Goal: Task Accomplishment & Management: Complete application form

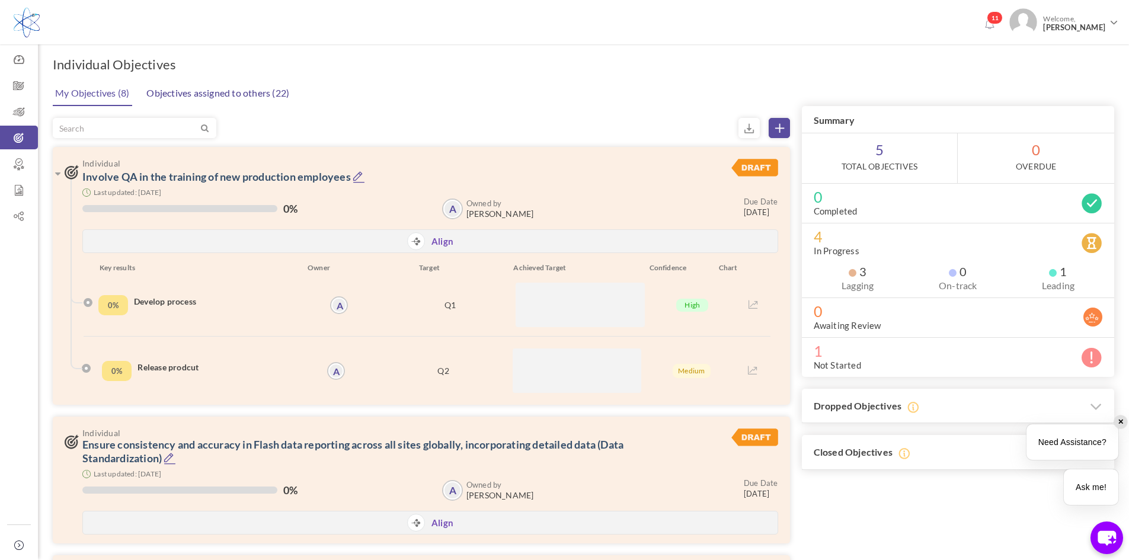
click at [259, 98] on link "Objectives assigned to others (22)" at bounding box center [217, 93] width 149 height 24
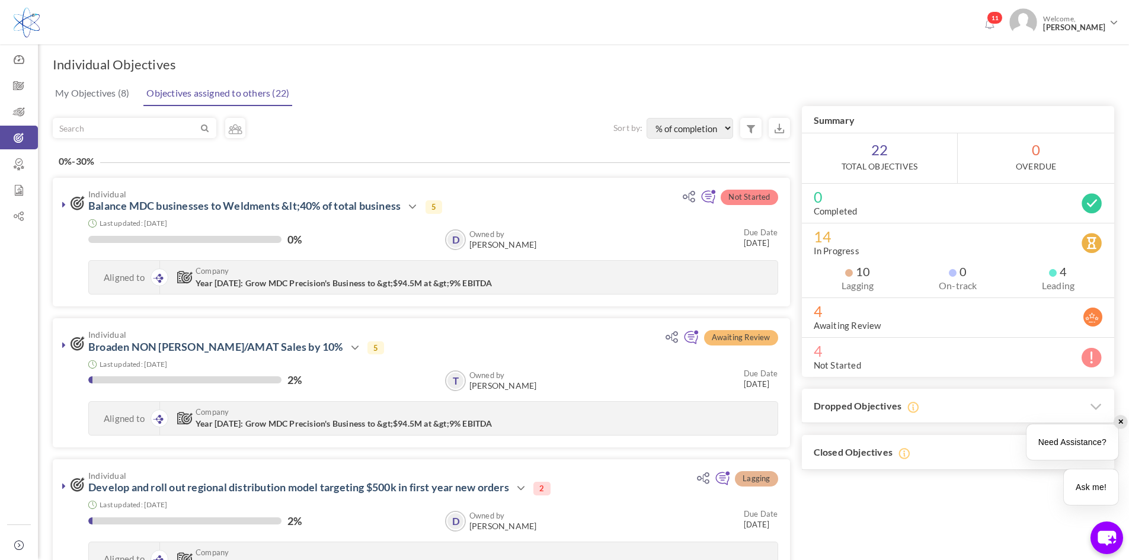
click at [101, 91] on link "My Objectives (8)" at bounding box center [92, 93] width 80 height 24
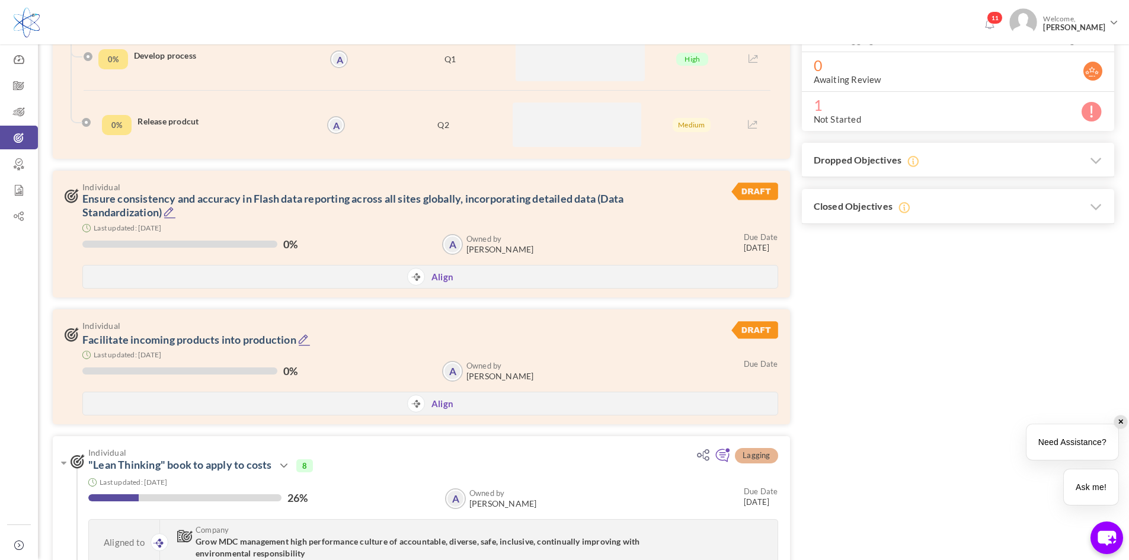
scroll to position [64, 0]
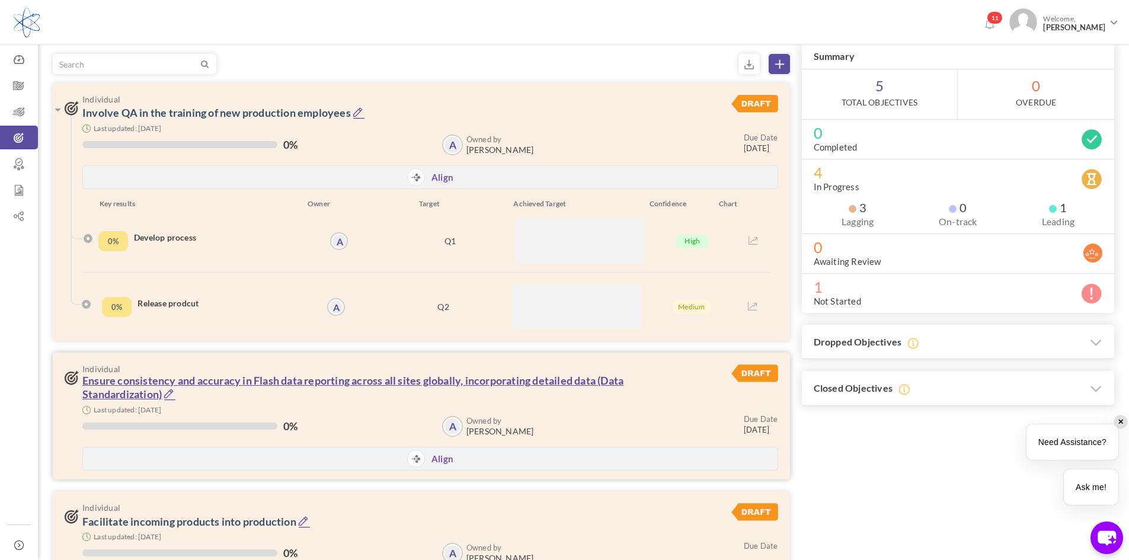
click at [380, 383] on link "Ensure consistency and accuracy in Flash data reporting across all sites global…" at bounding box center [352, 387] width 541 height 27
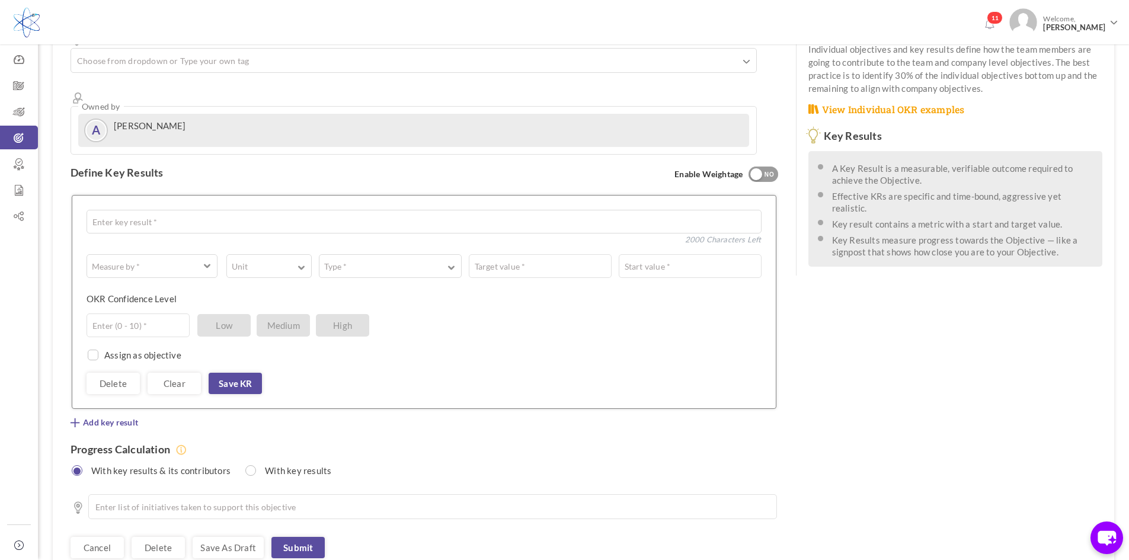
scroll to position [252, 0]
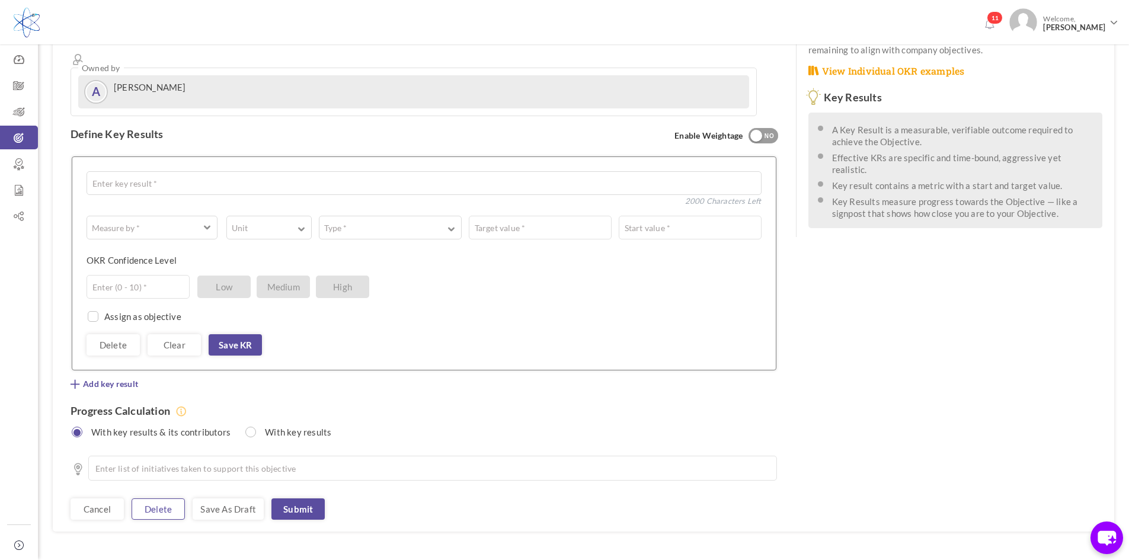
click at [140, 498] on link "Delete" at bounding box center [158, 508] width 53 height 21
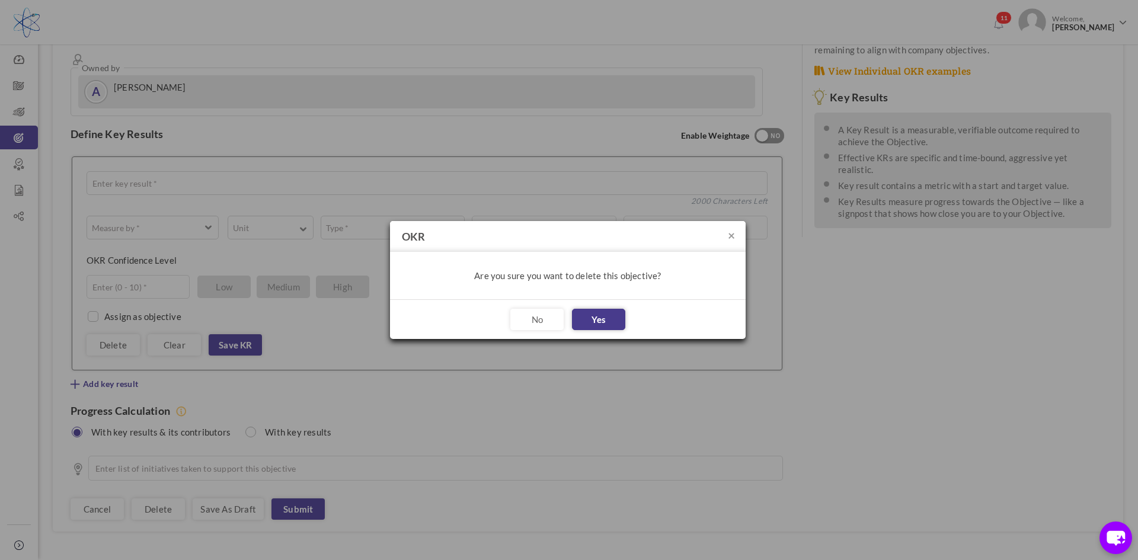
click at [612, 318] on button "Yes" at bounding box center [598, 319] width 53 height 21
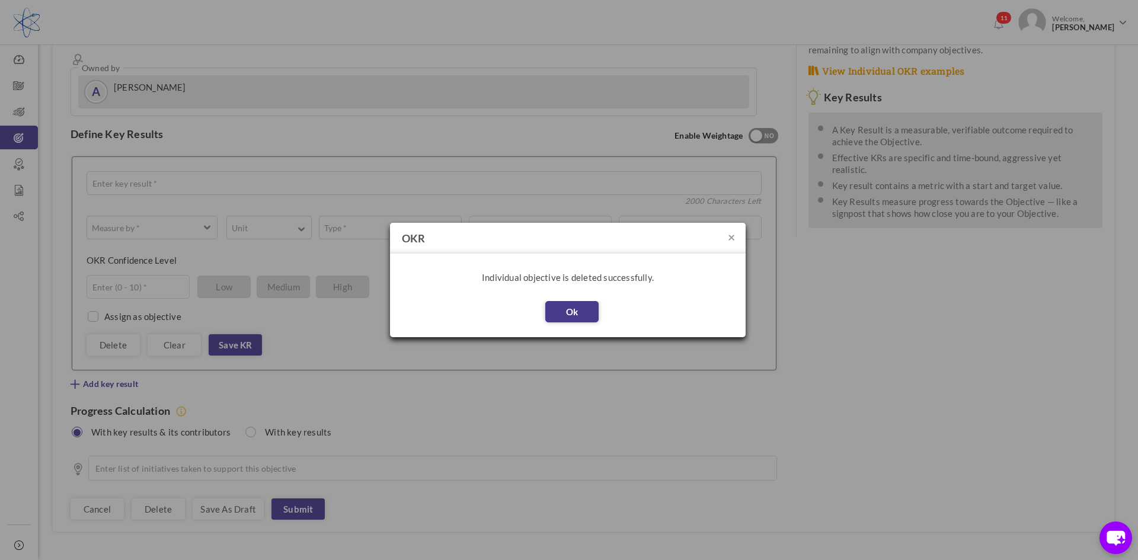
click at [580, 316] on button "Ok" at bounding box center [571, 311] width 53 height 21
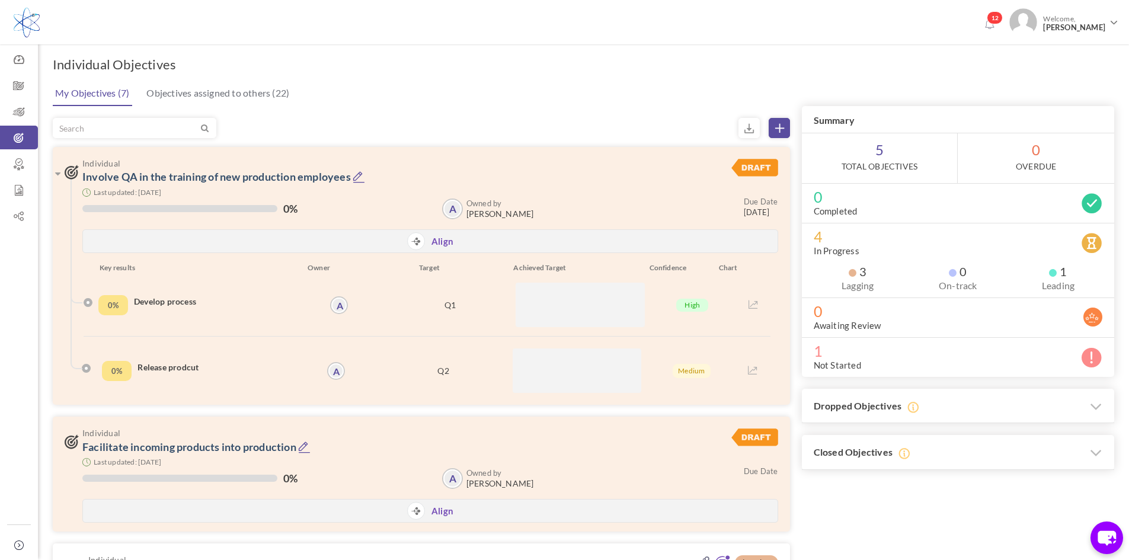
click at [779, 130] on icon at bounding box center [779, 128] width 9 height 9
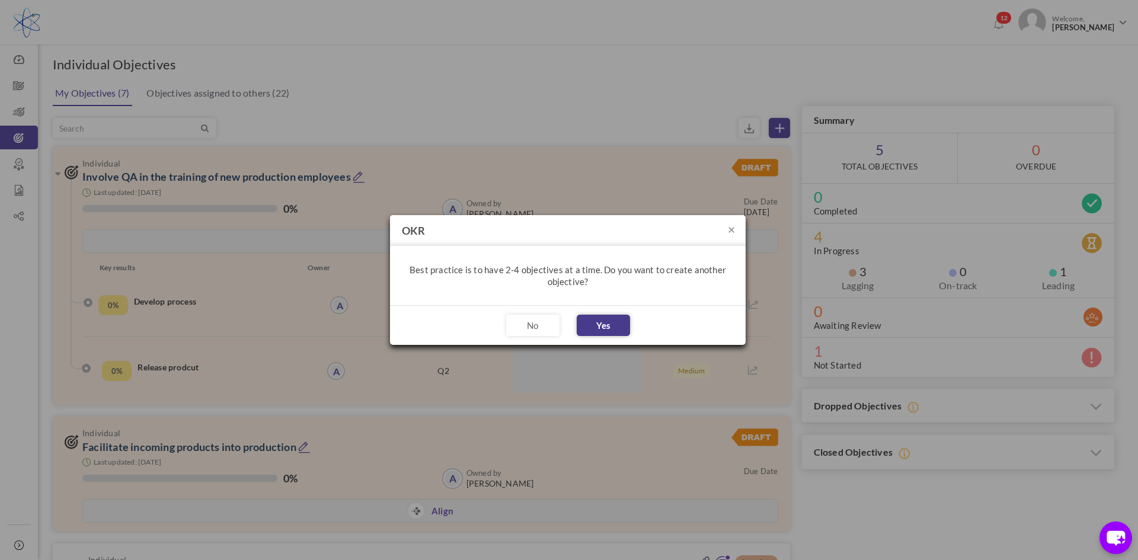
click at [596, 321] on button "Yes" at bounding box center [603, 325] width 53 height 21
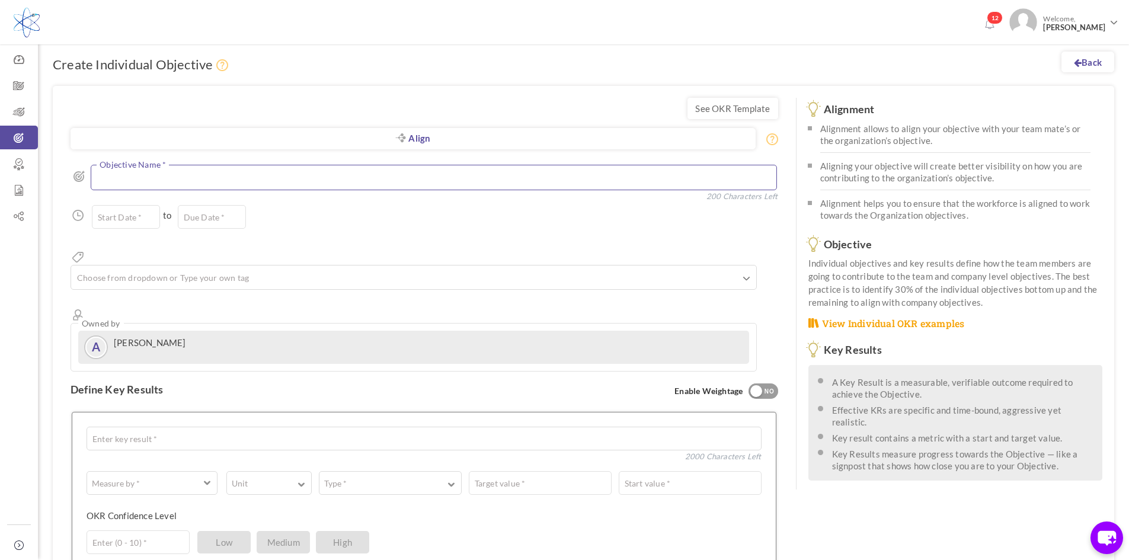
click at [347, 181] on textarea at bounding box center [434, 177] width 686 height 25
type textarea "DPPM under 2700"
click at [133, 209] on input "text" at bounding box center [126, 217] width 68 height 24
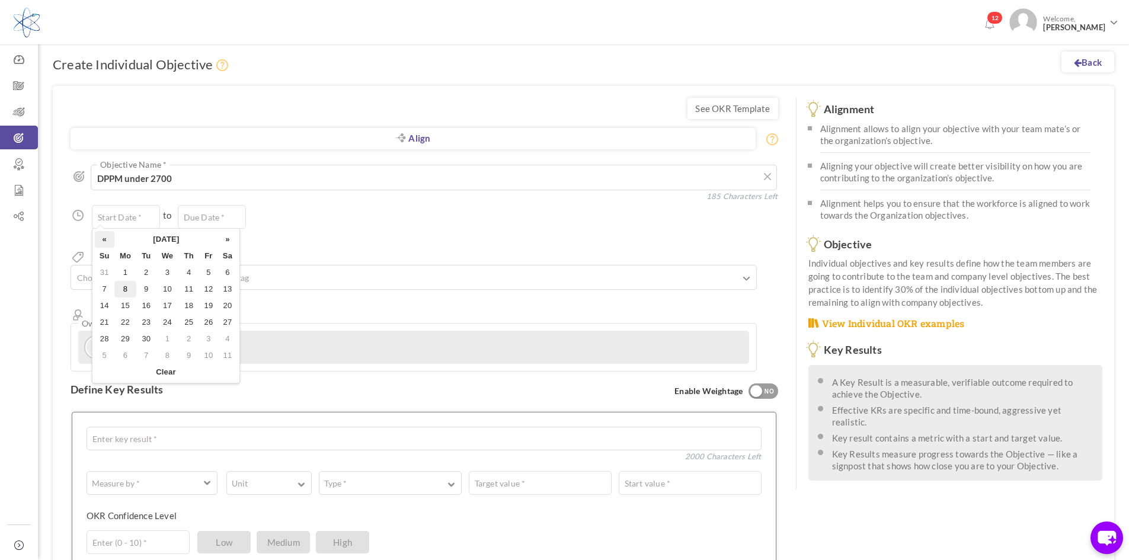
click at [105, 239] on th "«" at bounding box center [105, 239] width 20 height 17
click at [104, 239] on th "«" at bounding box center [105, 239] width 20 height 17
click at [103, 240] on th "«" at bounding box center [105, 239] width 20 height 17
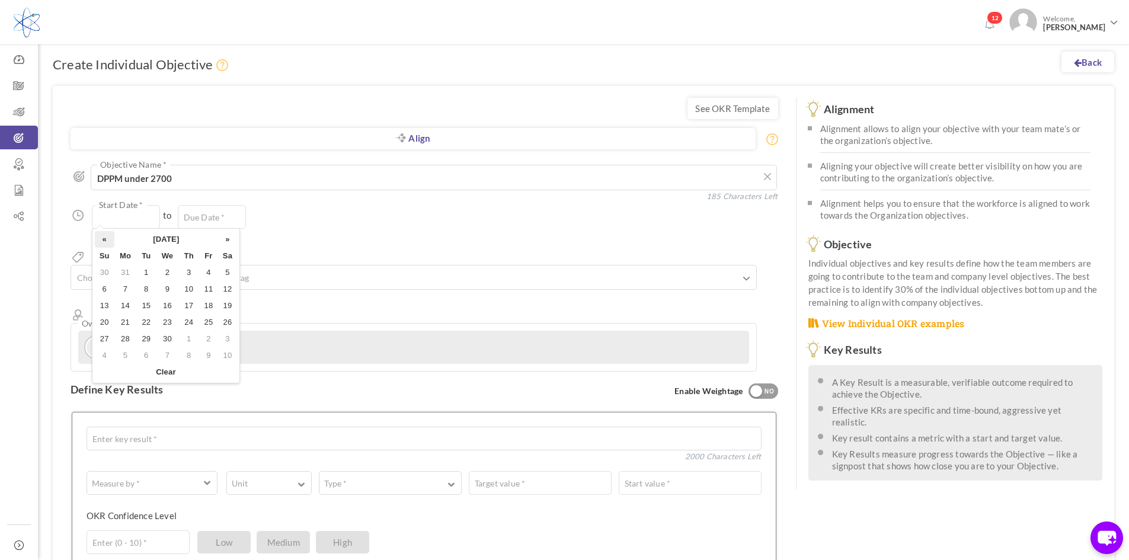
click at [103, 241] on th "«" at bounding box center [105, 239] width 20 height 17
click at [105, 241] on th "«" at bounding box center [105, 239] width 20 height 17
click at [166, 274] on td "1" at bounding box center [167, 272] width 23 height 17
type input "01-Jan-2025"
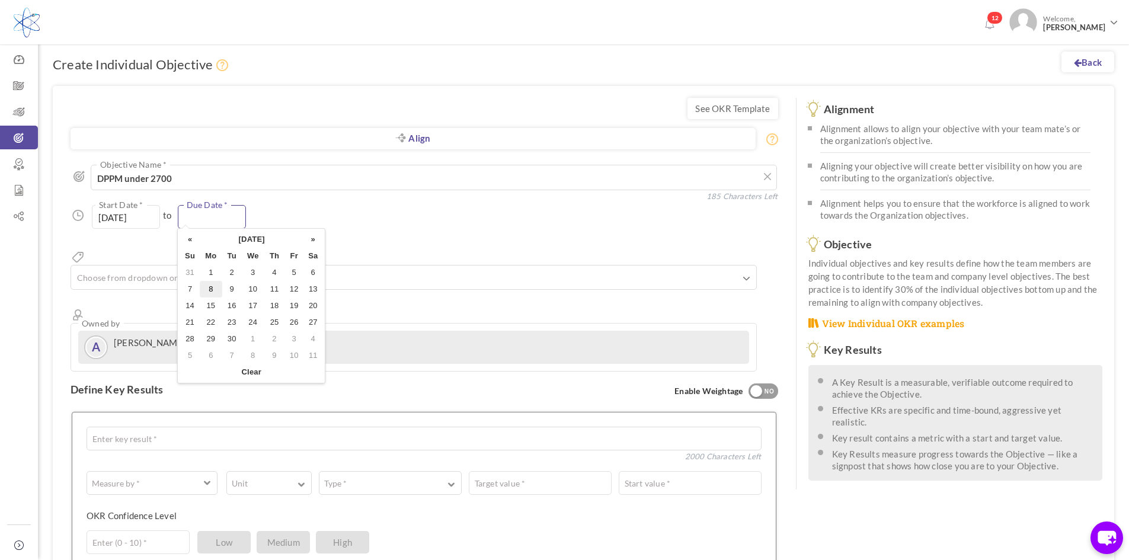
click at [190, 222] on input "text" at bounding box center [212, 217] width 68 height 24
click at [316, 239] on th "»" at bounding box center [312, 239] width 19 height 17
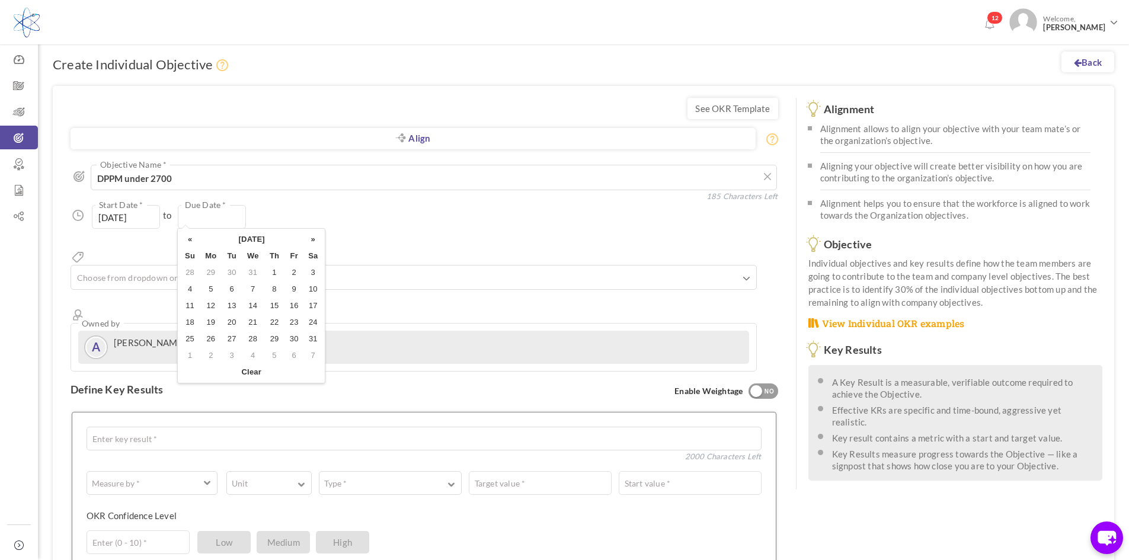
click at [316, 239] on th "»" at bounding box center [312, 239] width 19 height 17
click at [187, 242] on th "«" at bounding box center [190, 239] width 20 height 17
click at [187, 238] on th "«" at bounding box center [190, 239] width 20 height 17
click at [248, 337] on td "31" at bounding box center [253, 339] width 23 height 17
type input "[DATE]"
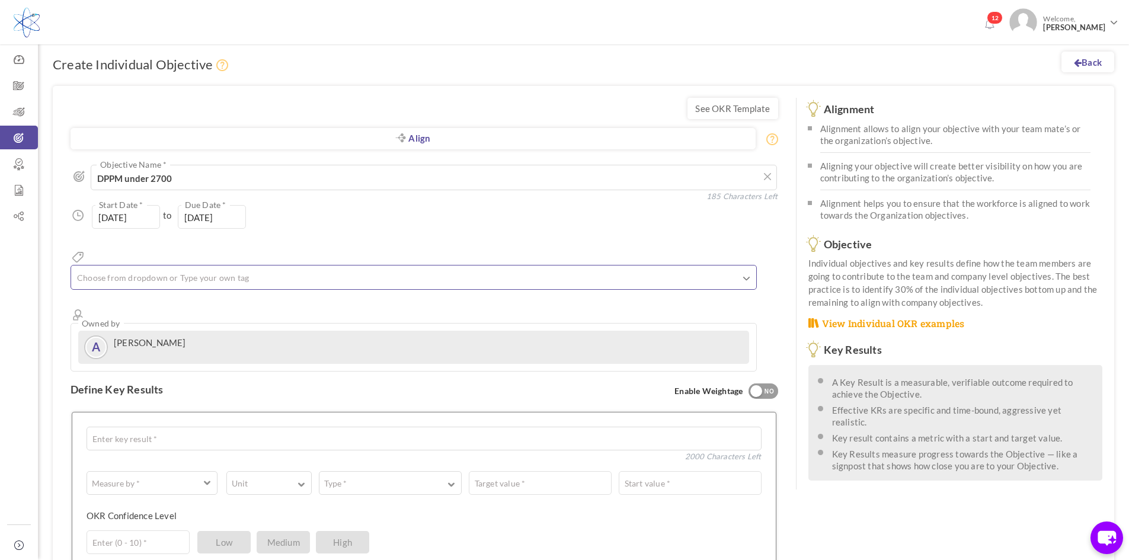
click at [314, 270] on ul at bounding box center [413, 280] width 685 height 20
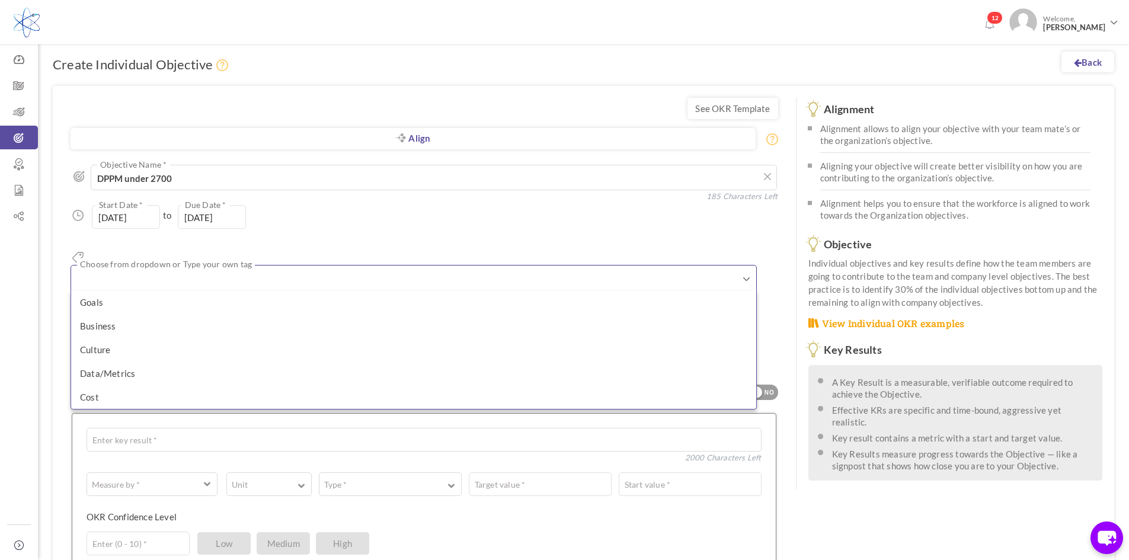
click at [338, 217] on div "01-Jan-2025 Start Date * to 31-Dec-2025 Due Date * Due date should not fall aft…" at bounding box center [425, 217] width 708 height 24
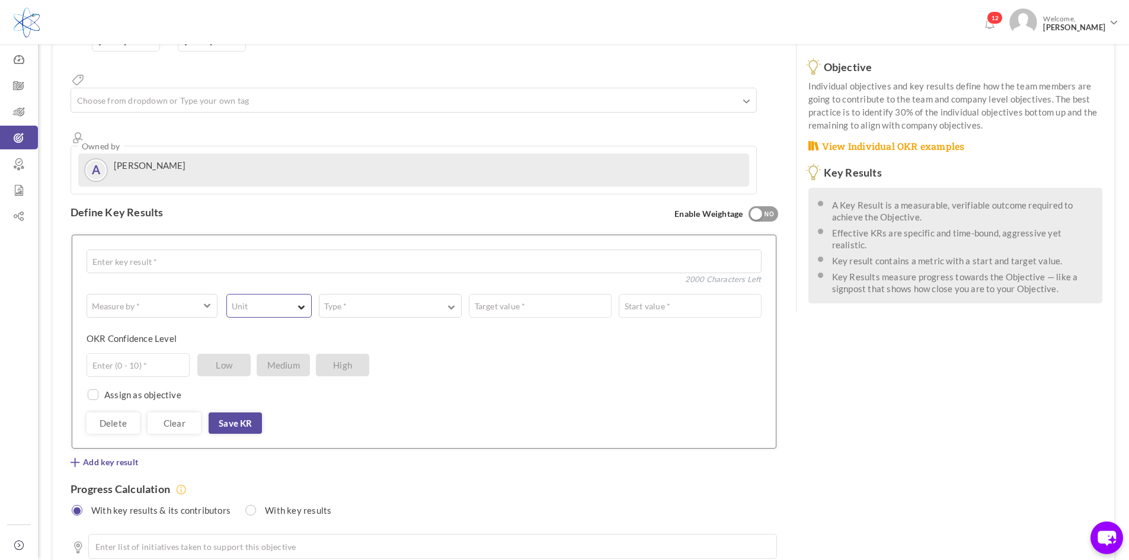
scroll to position [178, 0]
click at [243, 249] on textarea at bounding box center [424, 261] width 675 height 24
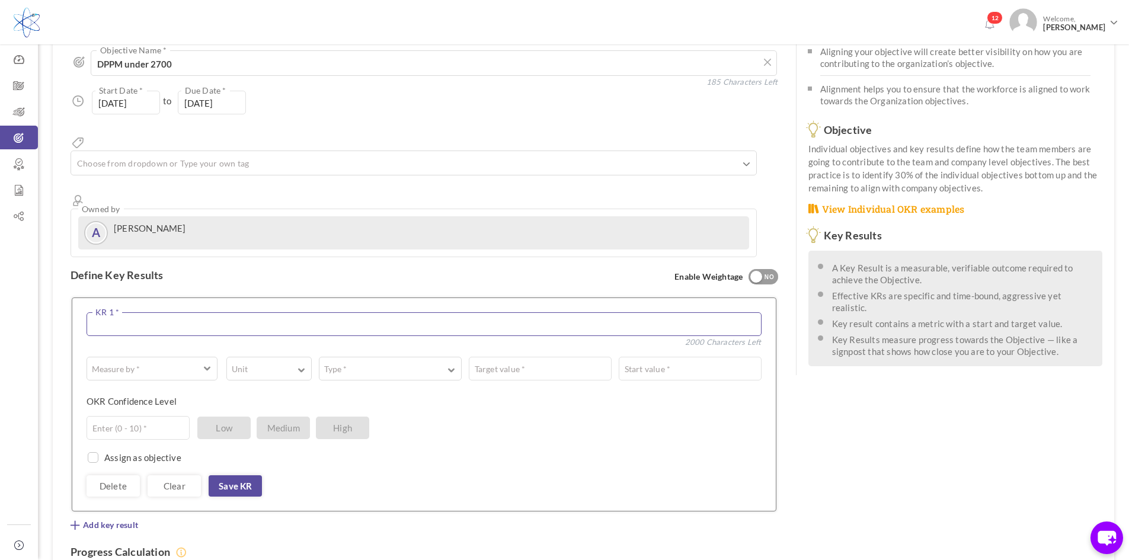
scroll to position [0, 0]
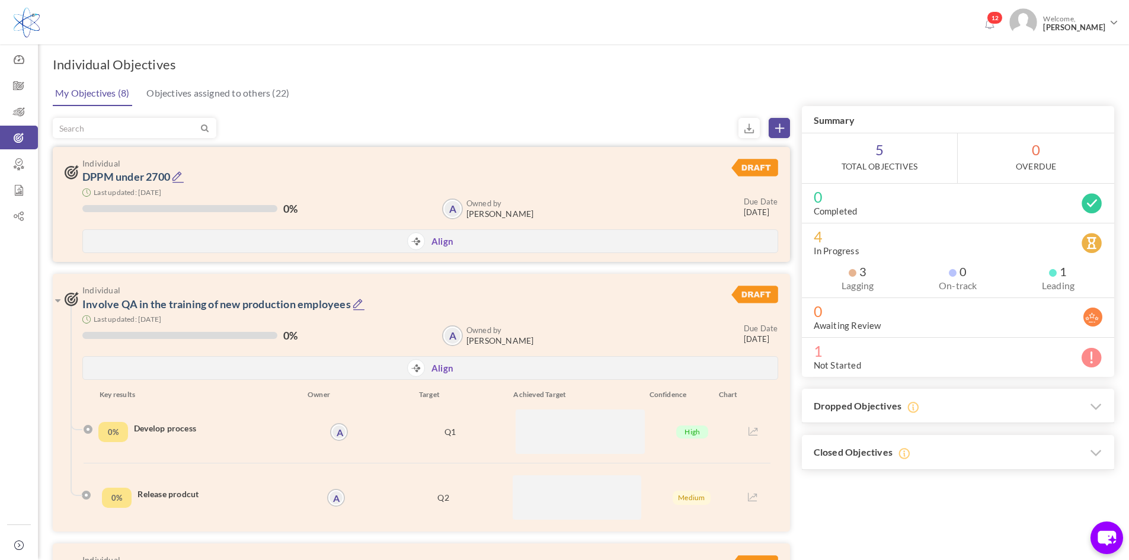
click at [689, 175] on div "Individual DPPM under 2700 Last updated: 08-Sep-2025 0% Owned by A Angel Cuevas…" at bounding box center [422, 206] width 714 height 94
click at [349, 181] on h3 "Individual DPPM under 2700" at bounding box center [371, 171] width 613 height 24
click at [162, 180] on link "DPPM under 2700" at bounding box center [126, 176] width 88 height 13
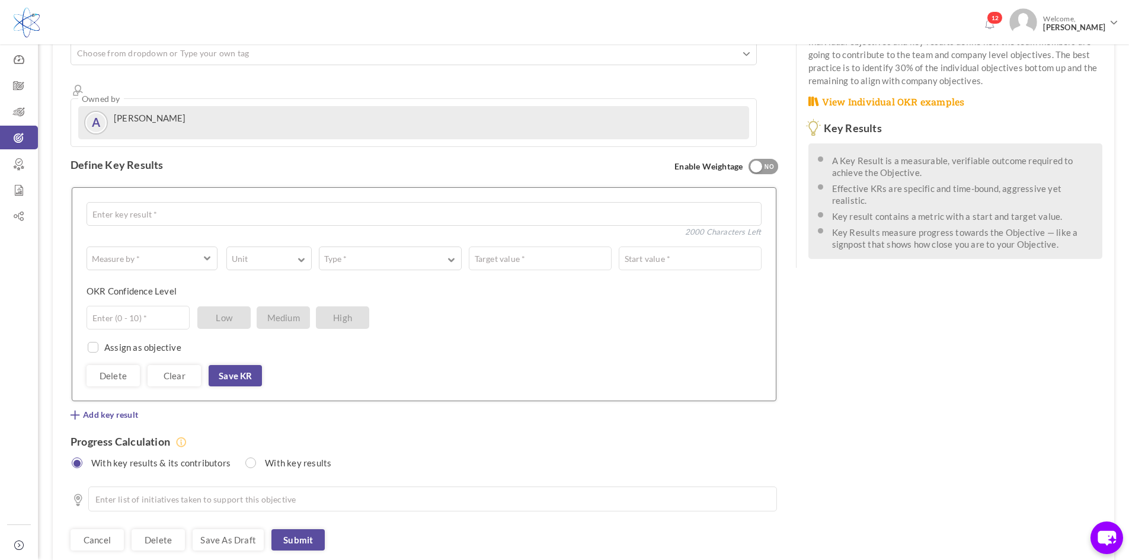
scroll to position [237, 0]
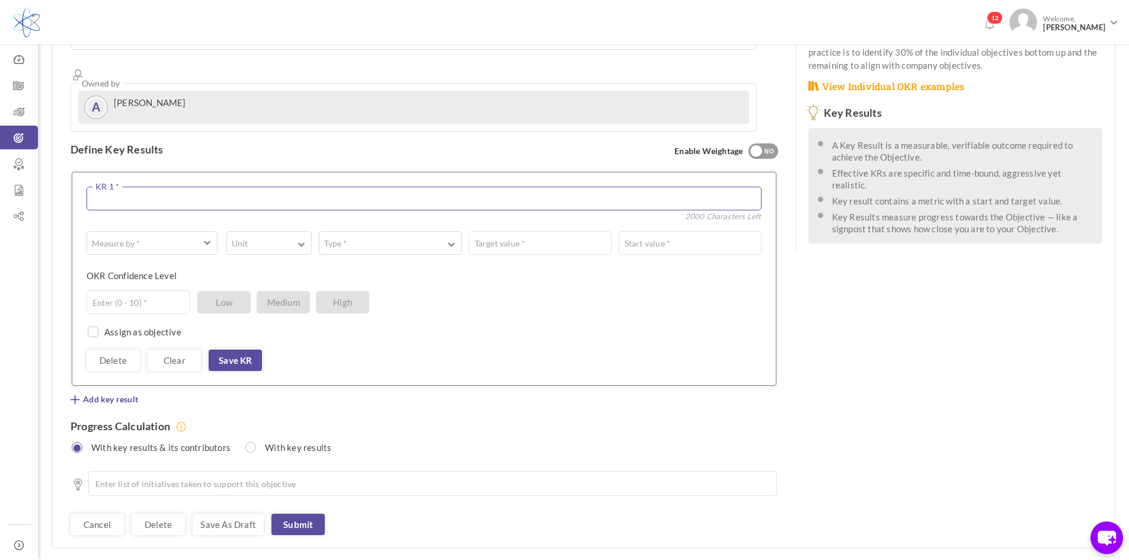
click at [272, 187] on textarea at bounding box center [424, 199] width 675 height 24
paste textarea "Reduce average monthly customer returns by 15% compared to previous quarter"
type textarea "Reduce average monthly customer returns by 15% compared to previous quarter"
click at [179, 237] on span "button" at bounding box center [143, 243] width 101 height 12
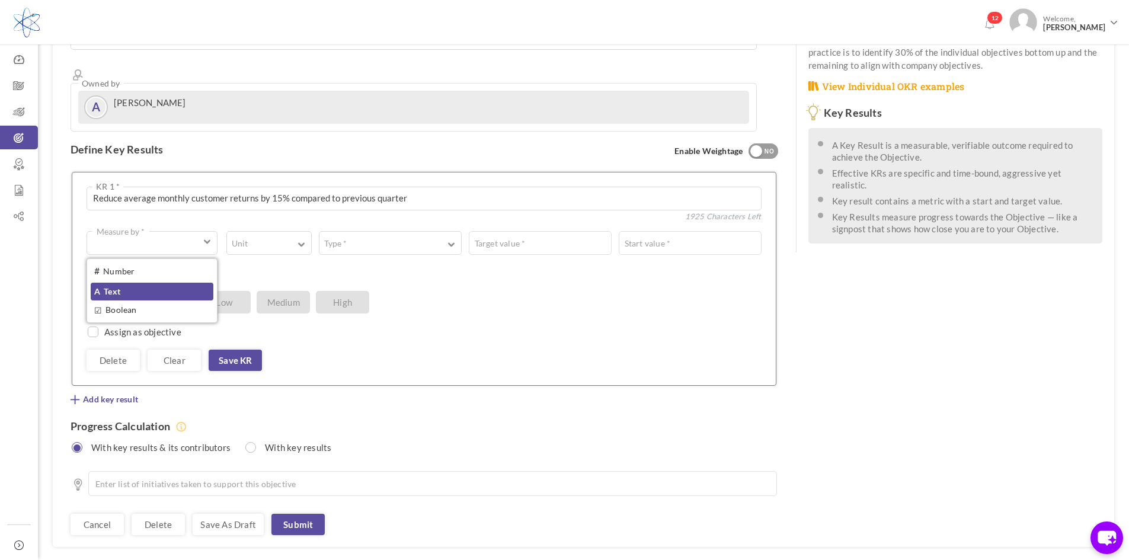
click at [175, 283] on link "A Text" at bounding box center [152, 292] width 123 height 18
click at [103, 394] on span "Add key result" at bounding box center [110, 400] width 55 height 12
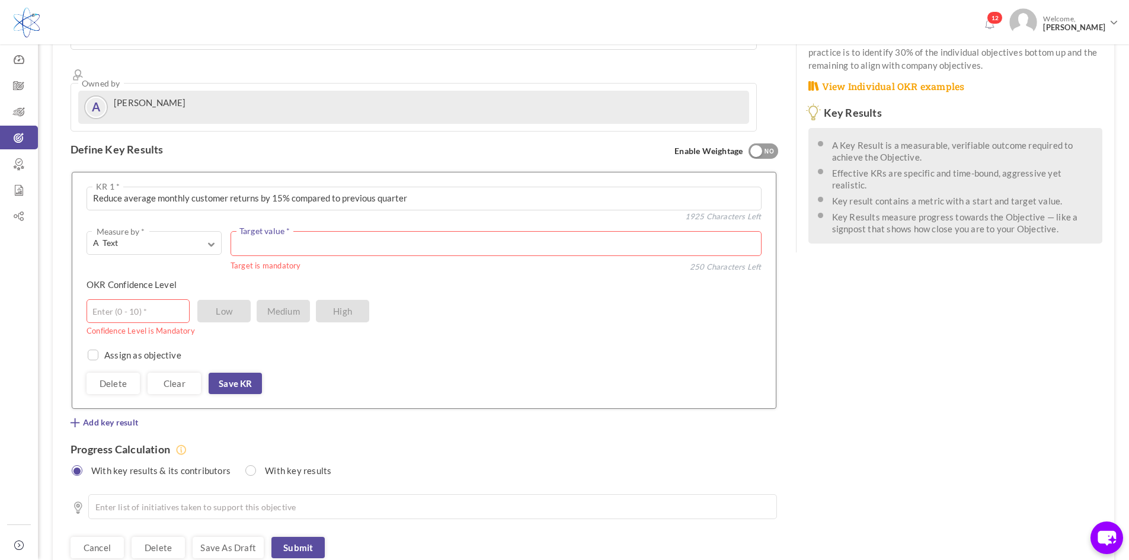
click at [277, 231] on textarea at bounding box center [496, 243] width 531 height 25
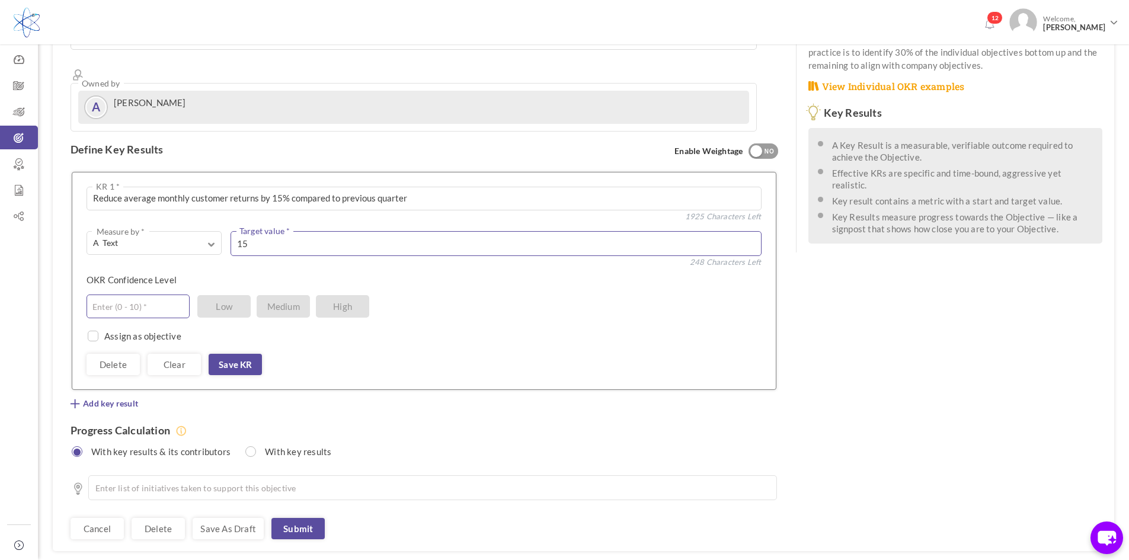
type textarea "15"
click at [174, 295] on input "text" at bounding box center [138, 307] width 103 height 24
click at [235, 295] on span "Low" at bounding box center [223, 306] width 53 height 23
click at [177, 295] on input "text" at bounding box center [138, 307] width 103 height 24
type input "5"
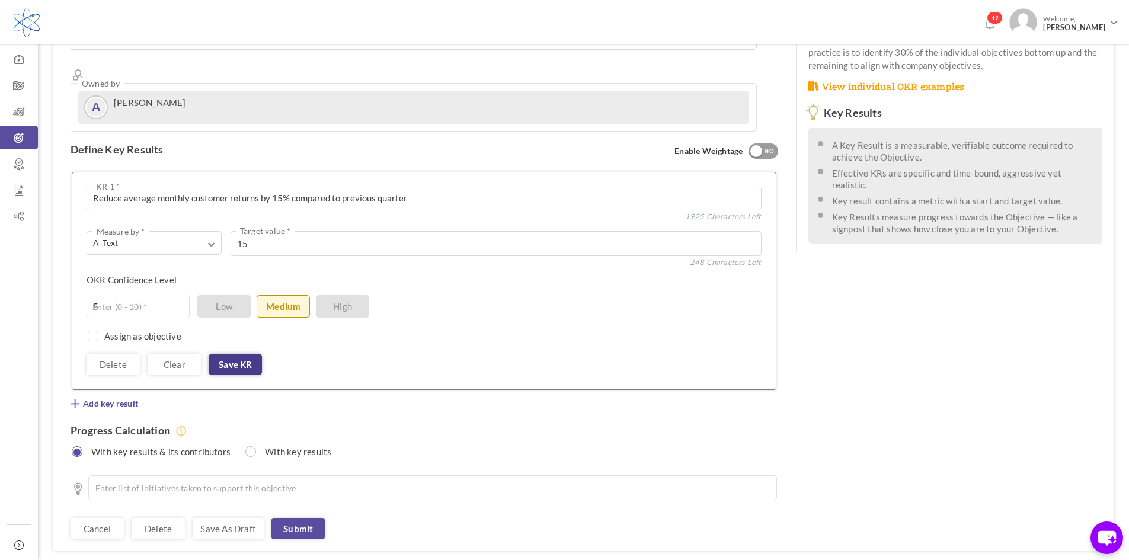
click at [230, 354] on link "Save KR" at bounding box center [235, 364] width 53 height 21
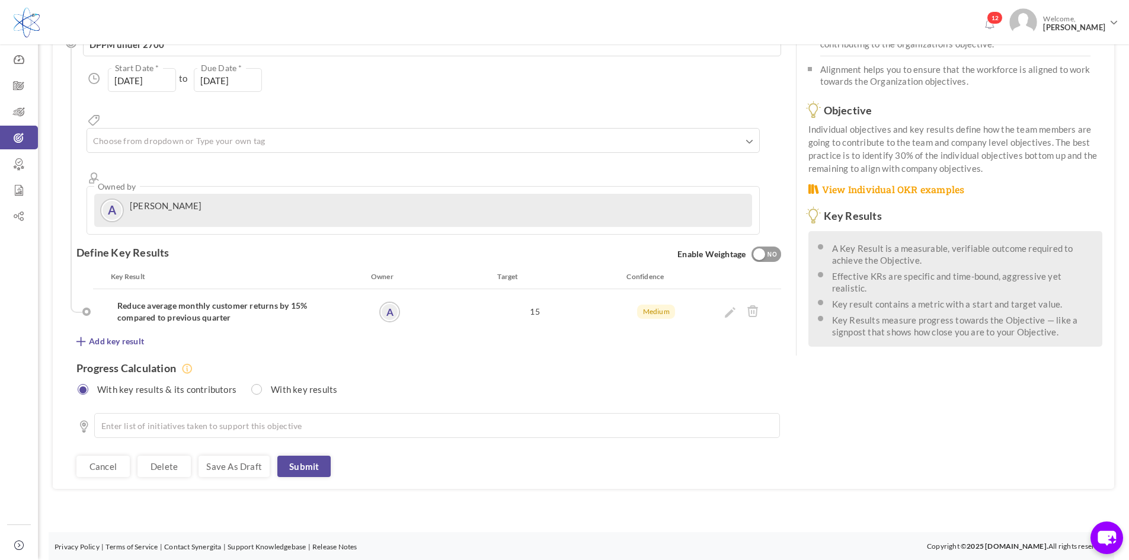
scroll to position [91, 0]
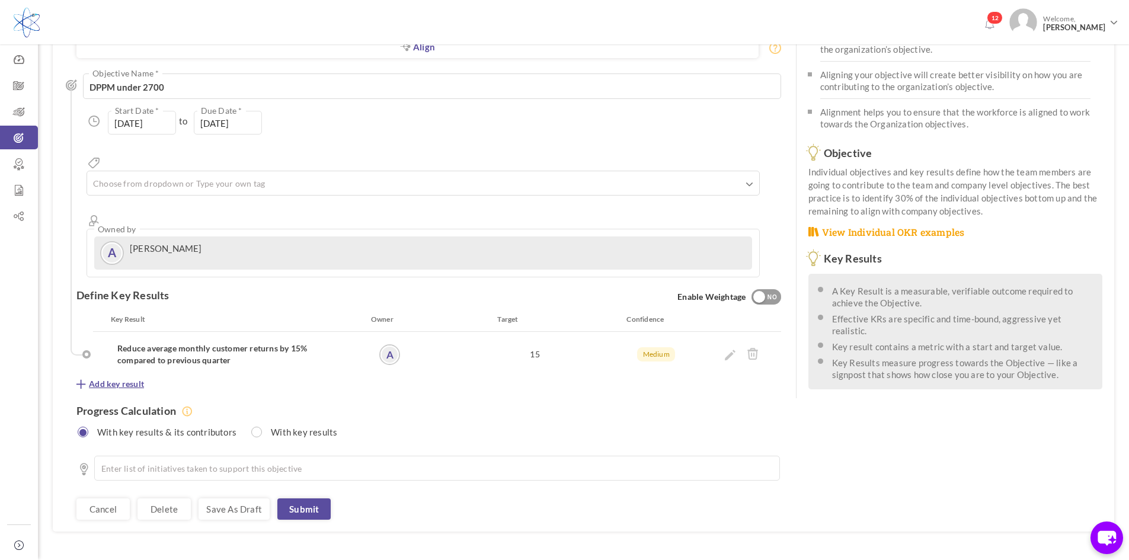
click at [109, 378] on span "Add key result" at bounding box center [116, 384] width 55 height 12
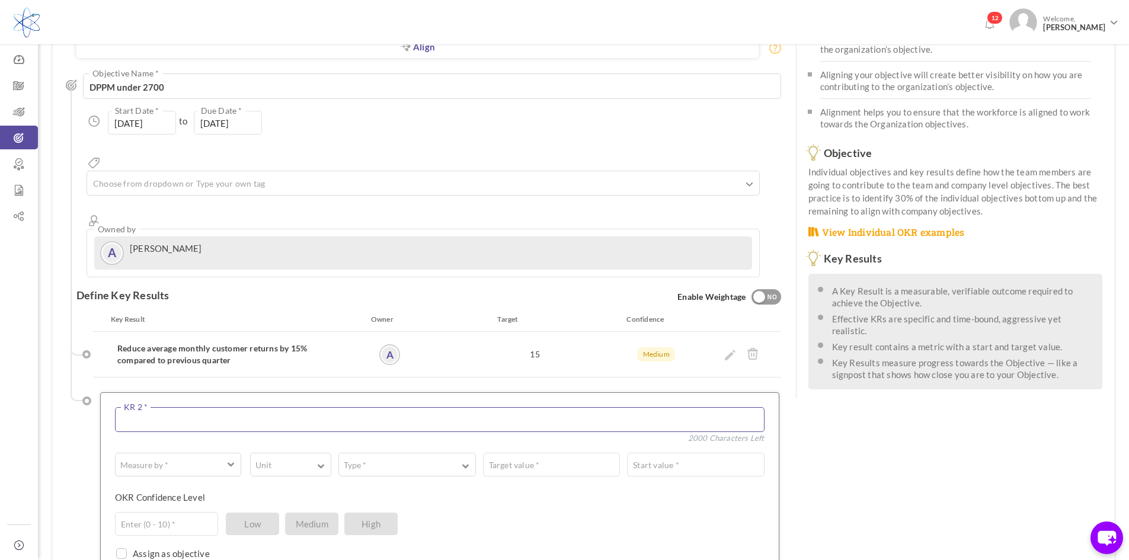
drag, startPoint x: 184, startPoint y: 386, endPoint x: 191, endPoint y: 383, distance: 7.2
click at [184, 407] on textarea at bounding box center [440, 419] width 650 height 25
paste textarea "Achieve first-pass yield of 98.5% or higher on all critical production lines"
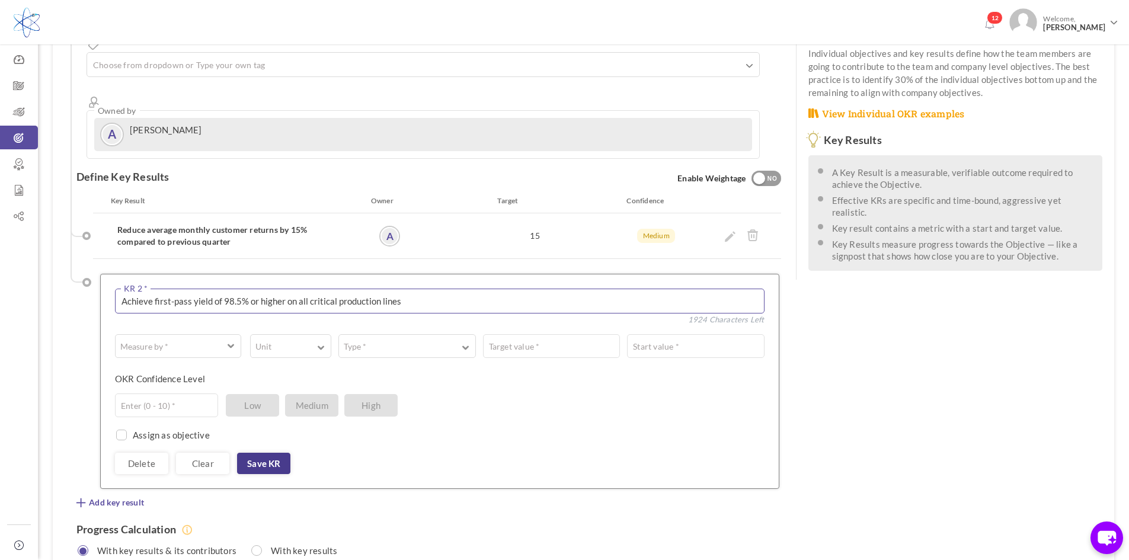
scroll to position [269, 0]
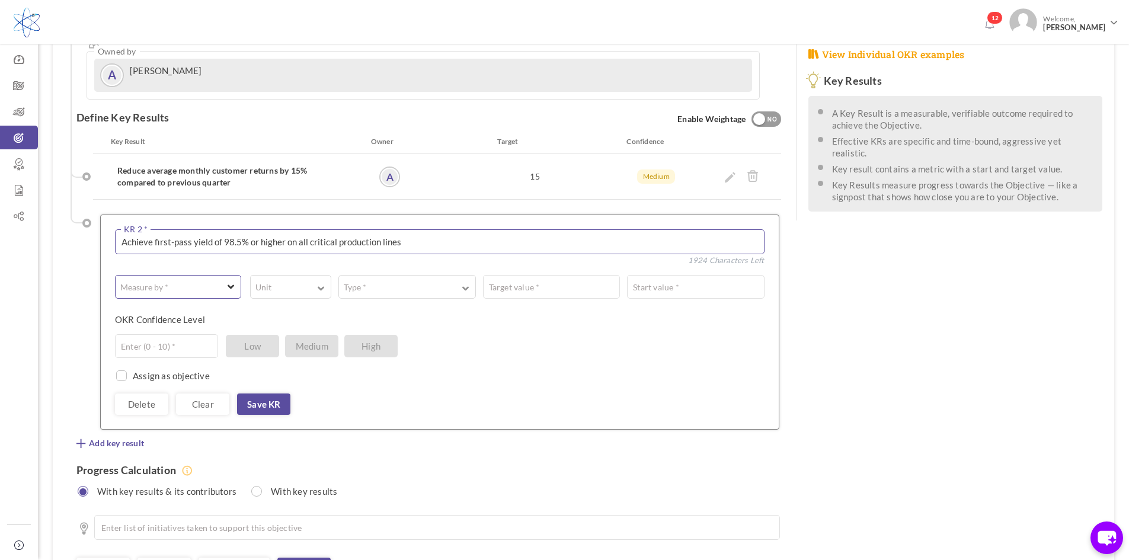
type textarea "Achieve first-pass yield of 98.5% or higher on all critical production lines"
click at [238, 275] on button "Measure by *" at bounding box center [178, 287] width 126 height 24
click at [216, 327] on link "A Text" at bounding box center [178, 336] width 118 height 18
click at [349, 275] on textarea at bounding box center [509, 287] width 511 height 24
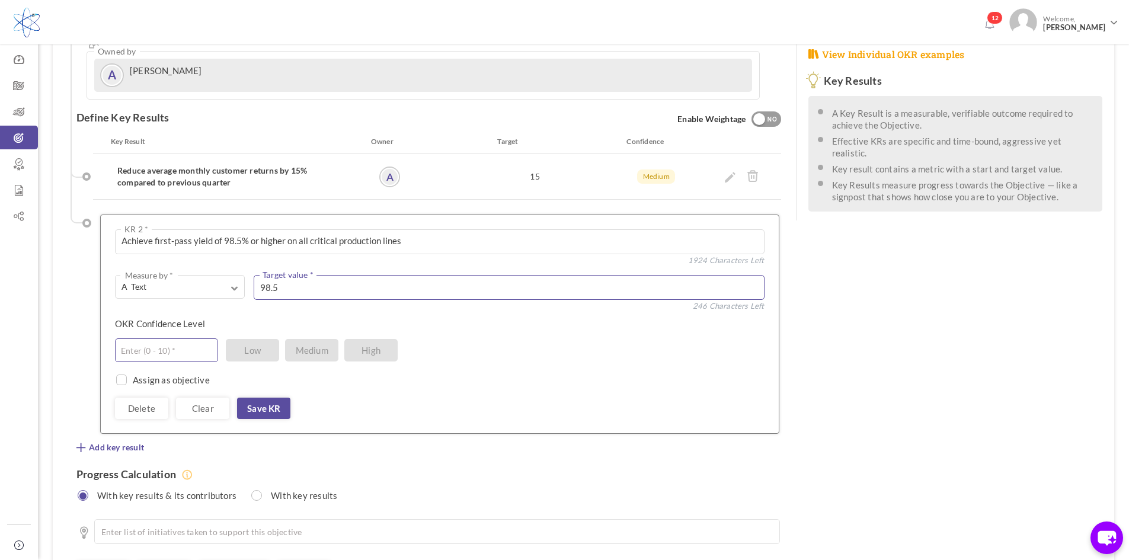
type textarea "98.5"
click at [198, 338] on input "text" at bounding box center [166, 350] width 103 height 24
type input "5"
click at [254, 398] on link "Save KR" at bounding box center [263, 408] width 53 height 21
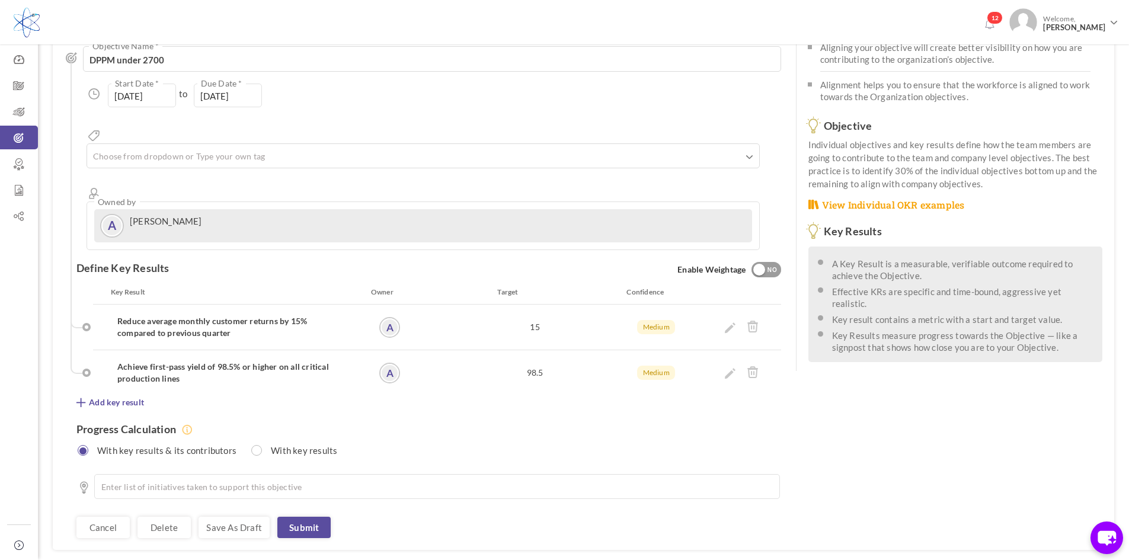
scroll to position [137, 0]
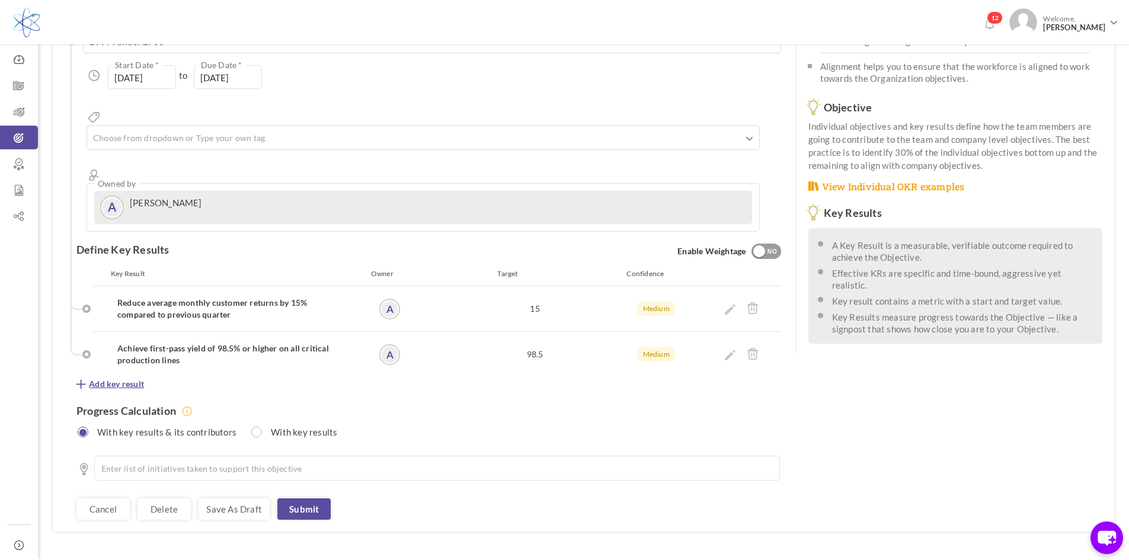
click at [129, 378] on span "Add key result" at bounding box center [116, 384] width 55 height 12
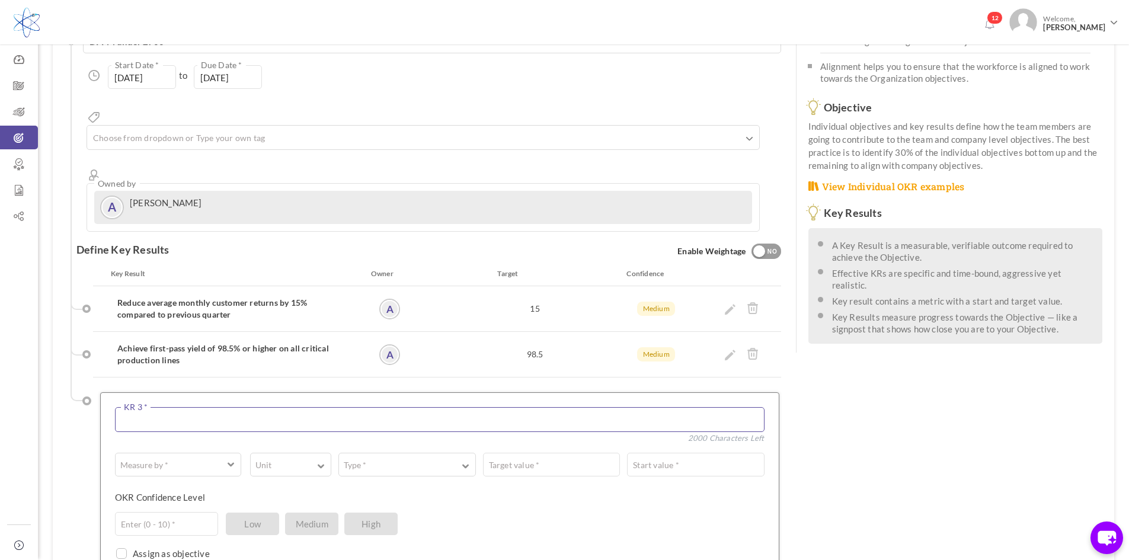
click at [241, 407] on textarea at bounding box center [440, 419] width 650 height 25
paste textarea "Close 100% of high-priority internal NCRs (nonconformances) [DATE]"
type textarea "Close 100% of high-priority internal NCRs (nonconformances) [DATE]"
click at [231, 453] on button "Measure by *" at bounding box center [178, 465] width 126 height 24
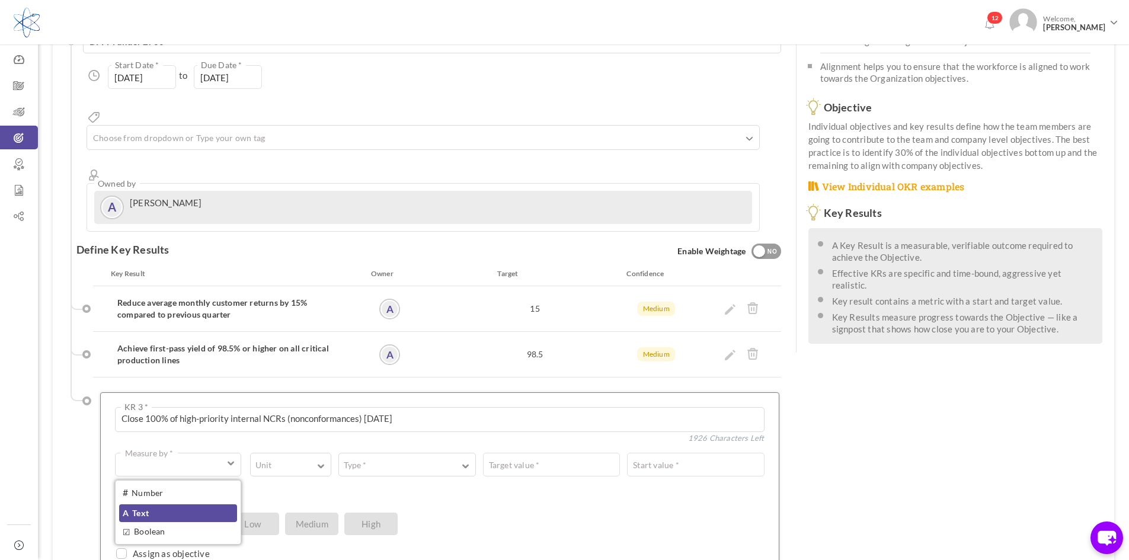
click at [208, 504] on link "A Text" at bounding box center [178, 513] width 118 height 18
click at [362, 453] on textarea at bounding box center [509, 465] width 511 height 24
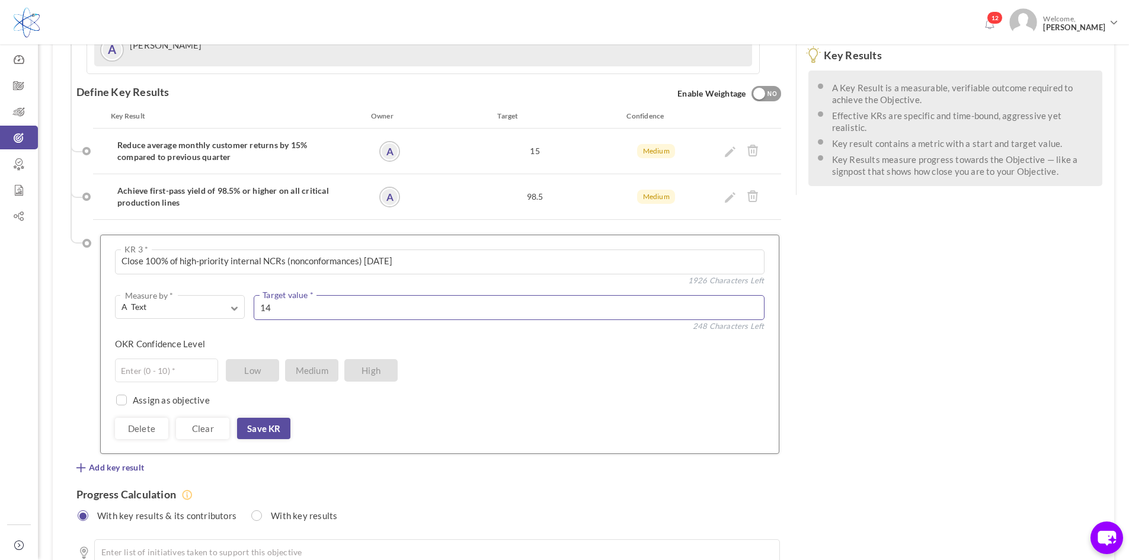
scroll to position [315, 0]
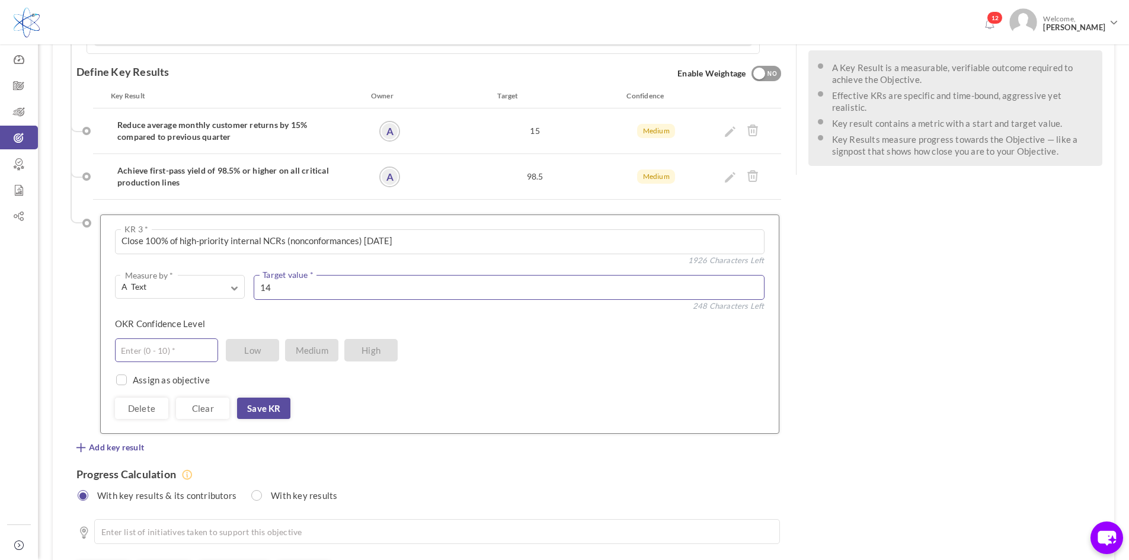
type textarea "14"
click at [183, 338] on input "text" at bounding box center [166, 350] width 103 height 24
type input "5"
click at [267, 398] on link "Save KR" at bounding box center [263, 408] width 53 height 21
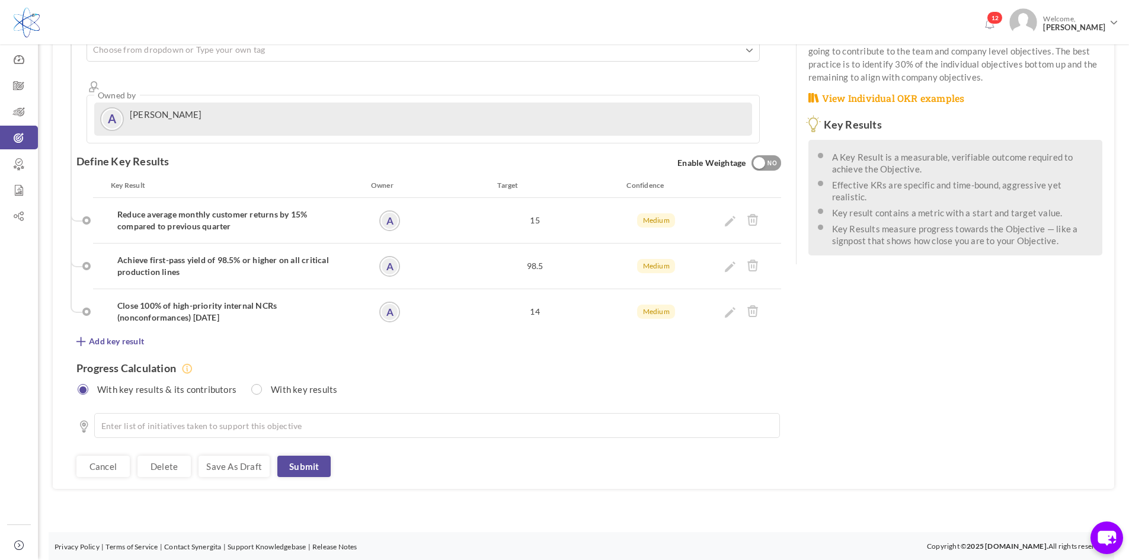
scroll to position [183, 0]
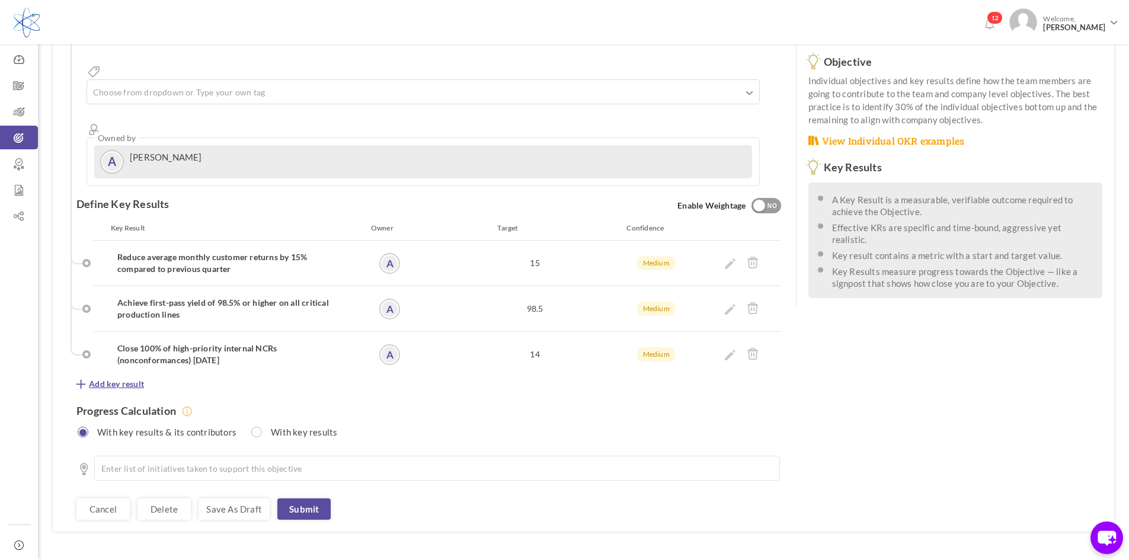
click at [119, 378] on span "Add key result" at bounding box center [116, 384] width 55 height 12
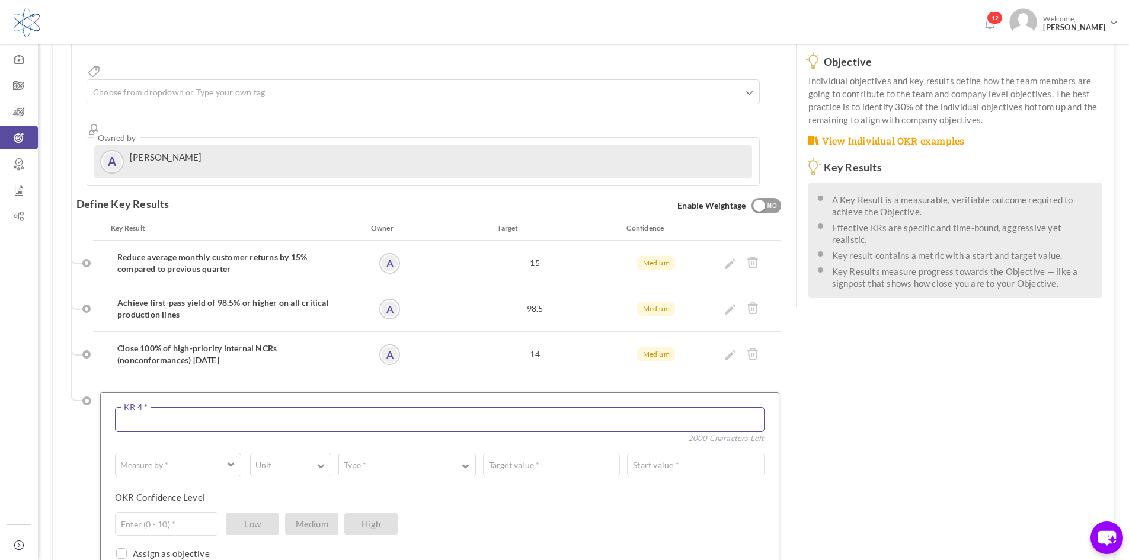
click at [169, 407] on textarea at bounding box center [440, 419] width 650 height 25
paste textarea "Audit 100% of high-risk suppliers by [date] with corrective actions in place fo…"
click at [204, 459] on span "button" at bounding box center [170, 465] width 97 height 12
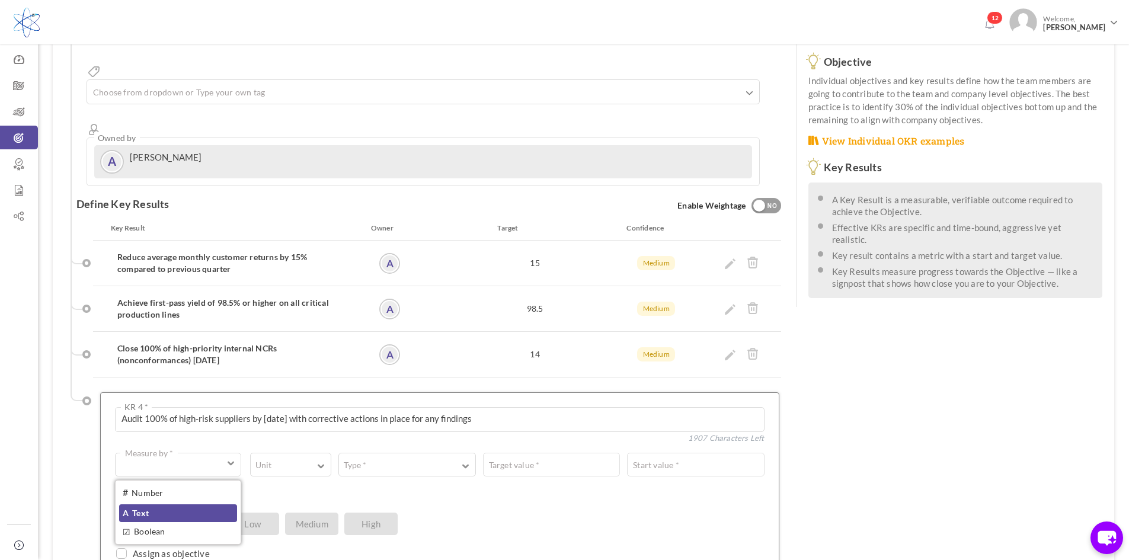
click at [188, 504] on link "A Text" at bounding box center [178, 513] width 118 height 18
click at [285, 453] on textarea at bounding box center [509, 465] width 511 height 24
drag, startPoint x: 289, startPoint y: 376, endPoint x: 261, endPoint y: 378, distance: 27.9
click at [261, 407] on textarea "Audit 100% of high-risk suppliers by [date] with corrective actions in place fo…" at bounding box center [440, 419] width 650 height 25
type textarea "Audit 100% of high-risk suppliers by end of year with corrective actions in pla…"
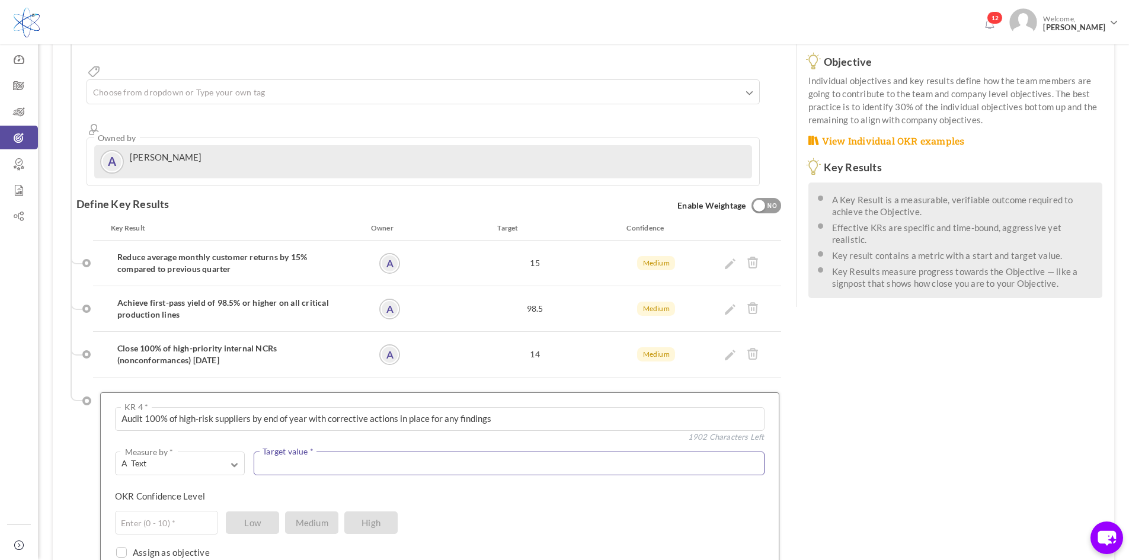
click at [353, 452] on textarea at bounding box center [509, 464] width 511 height 24
type textarea "100"
click at [184, 515] on input "text" at bounding box center [166, 527] width 103 height 24
type input "5"
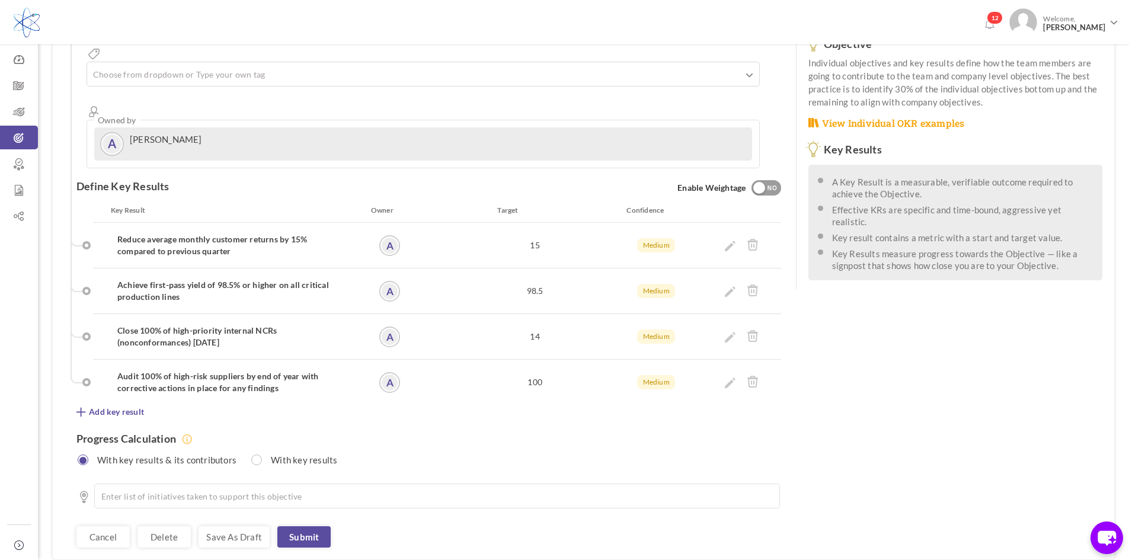
scroll to position [228, 0]
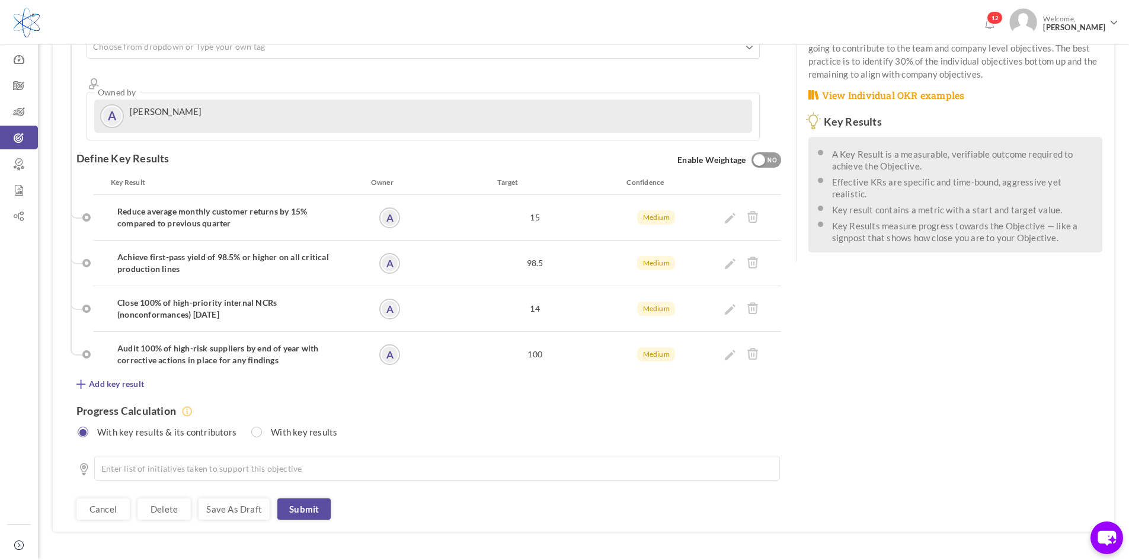
click at [139, 378] on span "Add key result" at bounding box center [116, 384] width 55 height 12
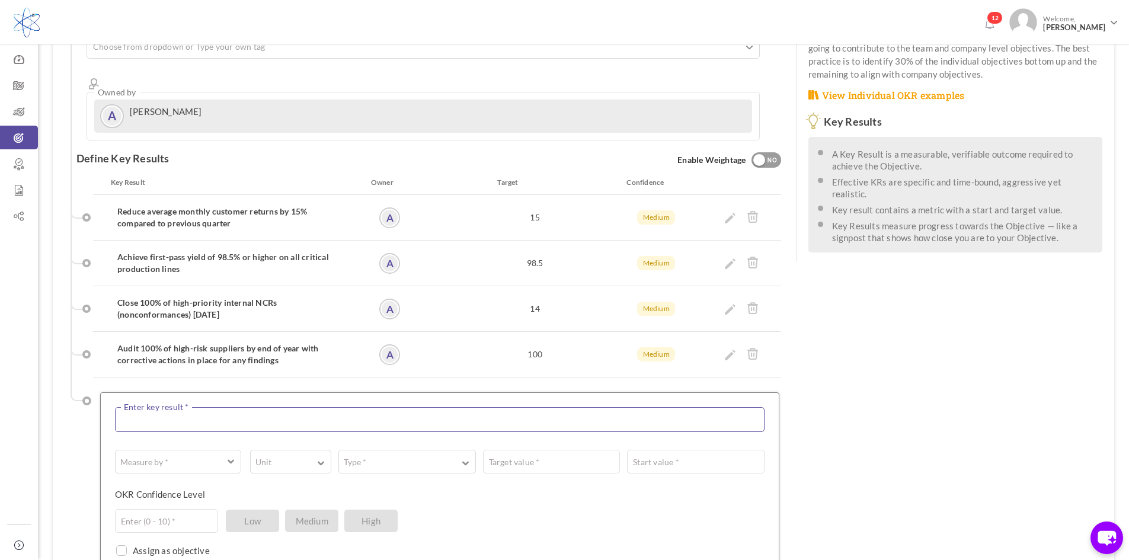
click at [203, 407] on textarea at bounding box center [440, 419] width 650 height 25
paste textarea "Implement and validate 3 process improvement projects targeting top 3 defect mo…"
type textarea "Implement and validate 3 process improvement projects targeting top 3 defect mo…"
click at [188, 459] on span "button" at bounding box center [170, 465] width 97 height 12
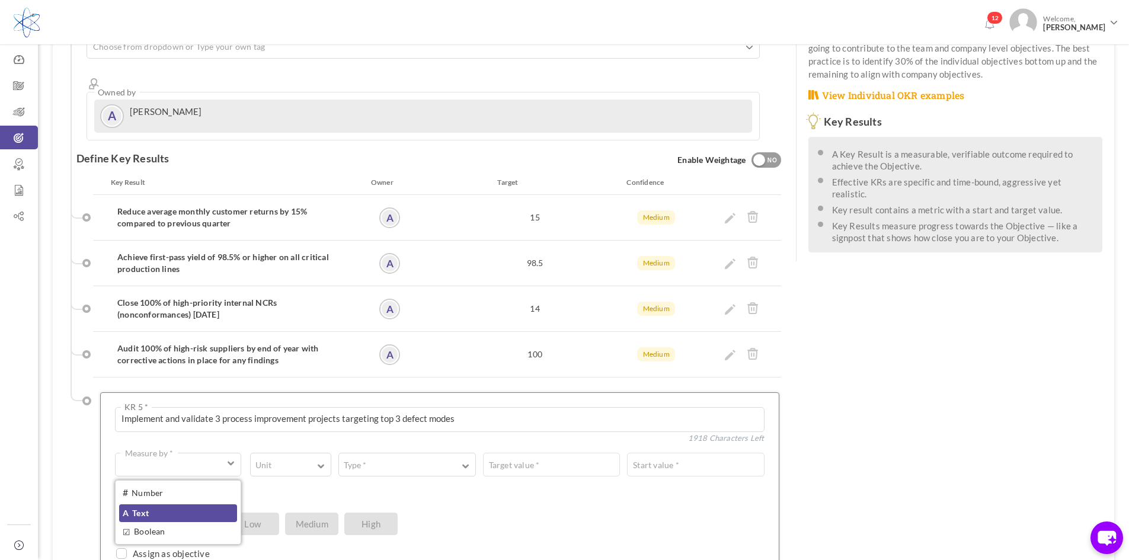
click at [171, 504] on link "A Text" at bounding box center [178, 513] width 118 height 18
click at [318, 453] on textarea at bounding box center [509, 465] width 511 height 24
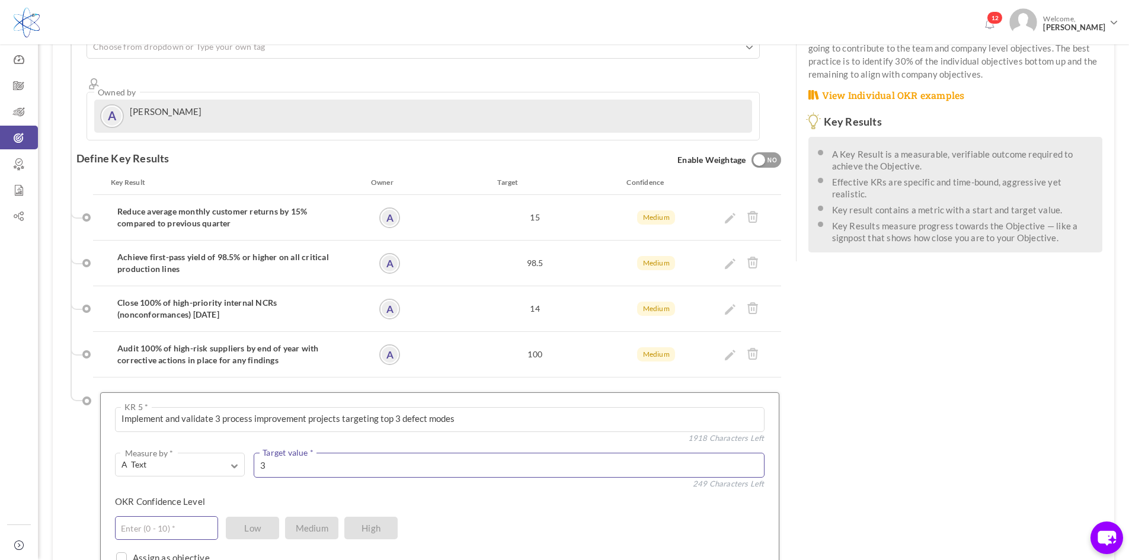
type textarea "3"
click at [154, 516] on input "text" at bounding box center [166, 528] width 103 height 24
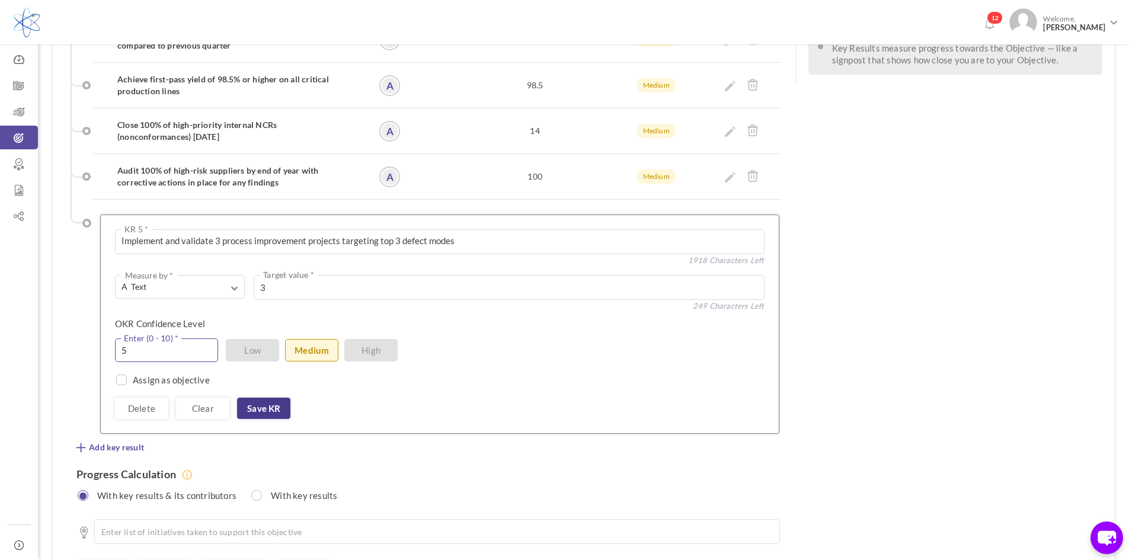
type input "5"
click at [263, 398] on link "Save KR" at bounding box center [263, 408] width 53 height 21
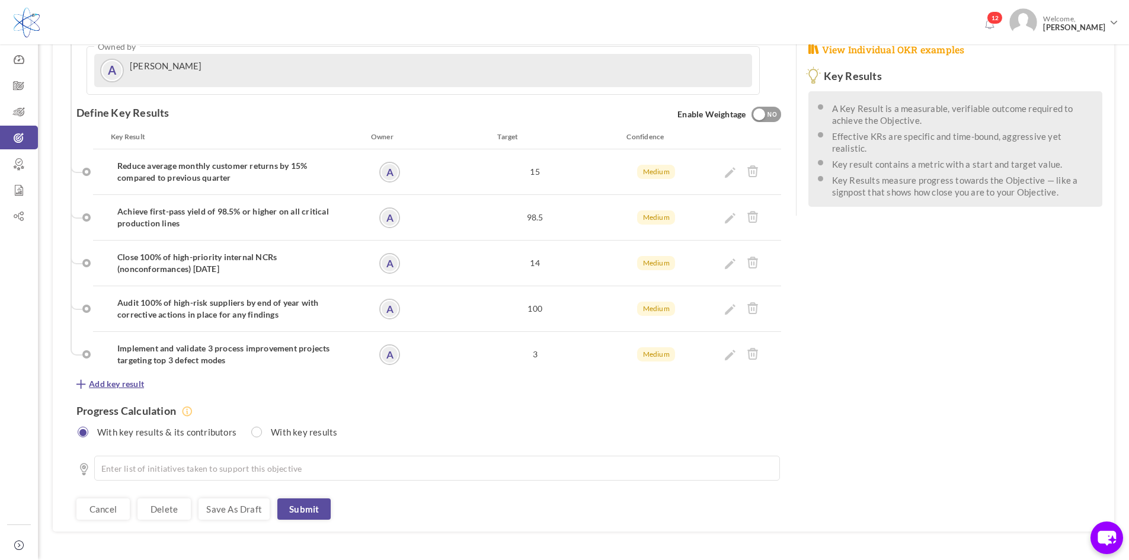
click at [140, 378] on span "Add key result" at bounding box center [116, 384] width 55 height 12
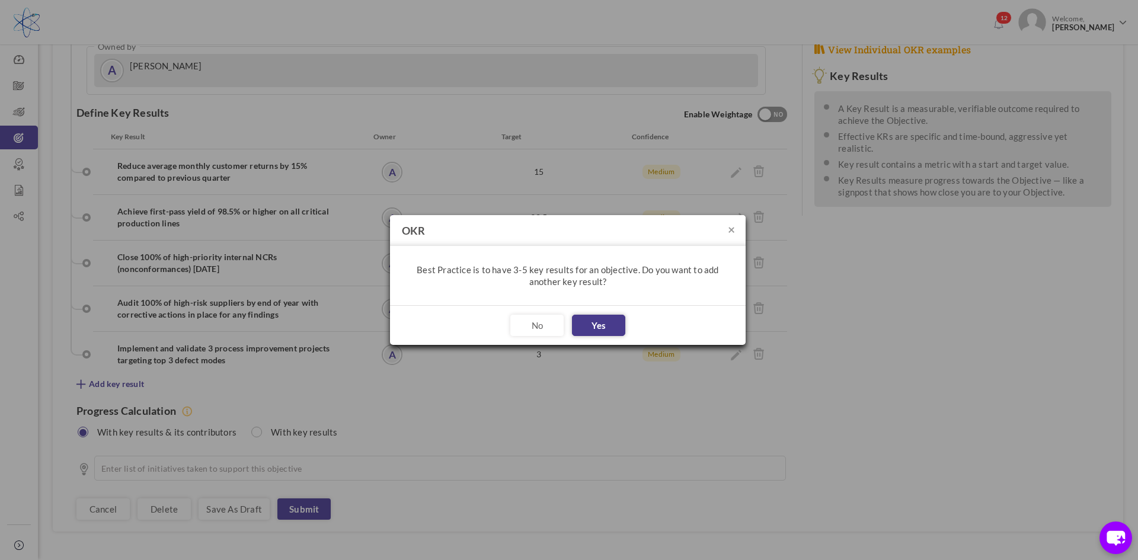
click at [614, 327] on button "Yes" at bounding box center [598, 325] width 53 height 21
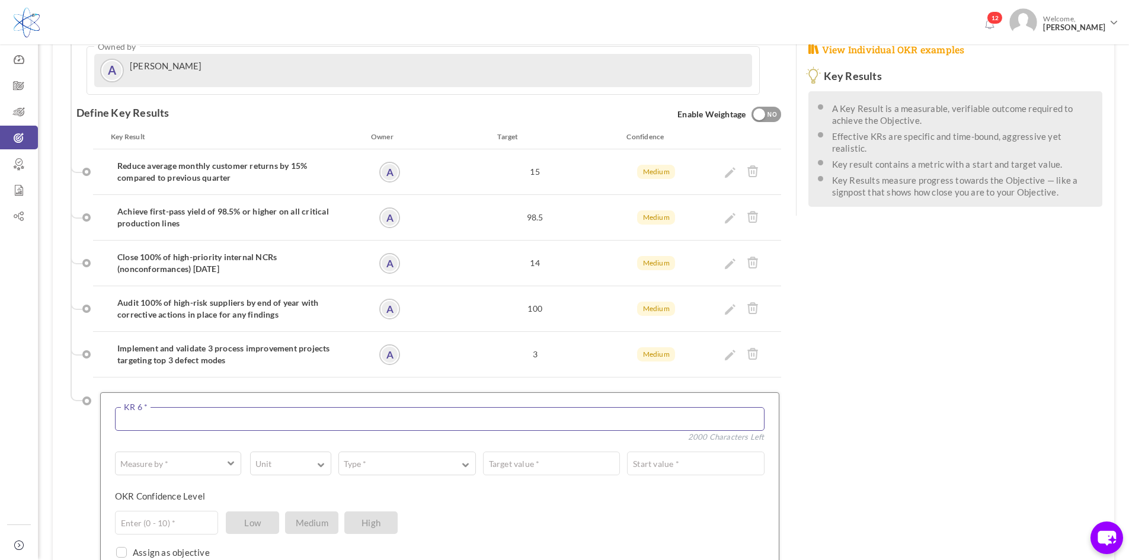
click at [319, 407] on textarea at bounding box center [440, 419] width 650 height 24
paste textarea "Maintain customer complaint response time within 5 business days"
type textarea "Maintain customer complaint response time within 5 business days"
click at [216, 452] on button "Measure by *" at bounding box center [178, 464] width 126 height 24
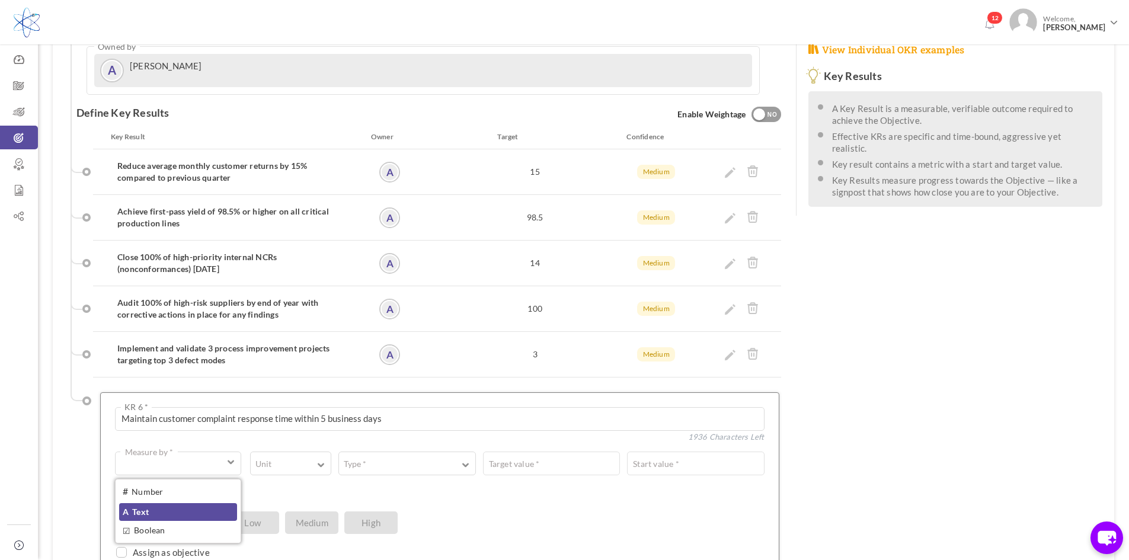
click at [195, 503] on link "A Text" at bounding box center [178, 512] width 118 height 18
click at [293, 452] on textarea at bounding box center [509, 464] width 511 height 24
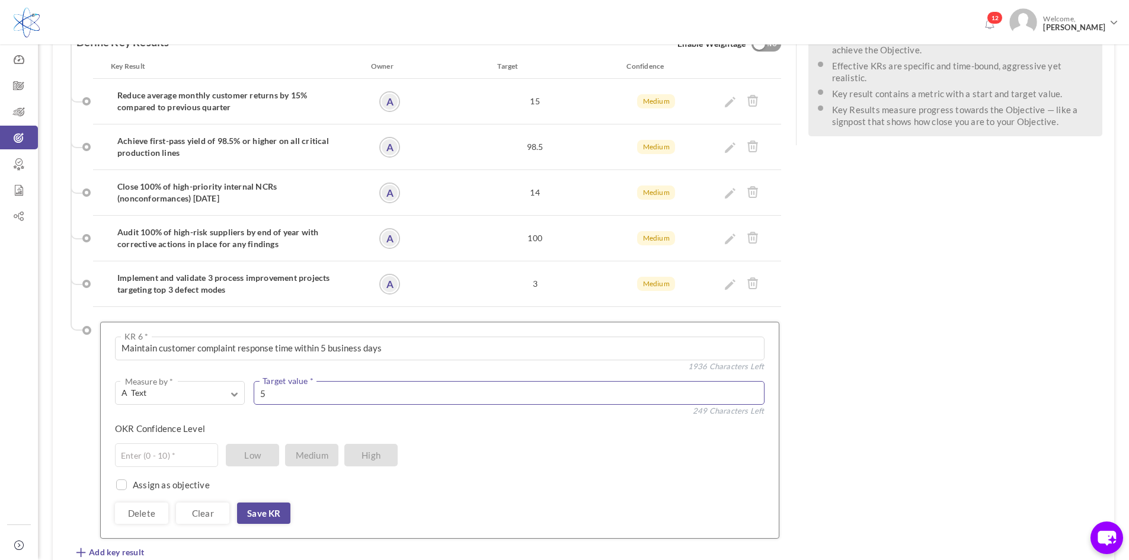
scroll to position [452, 0]
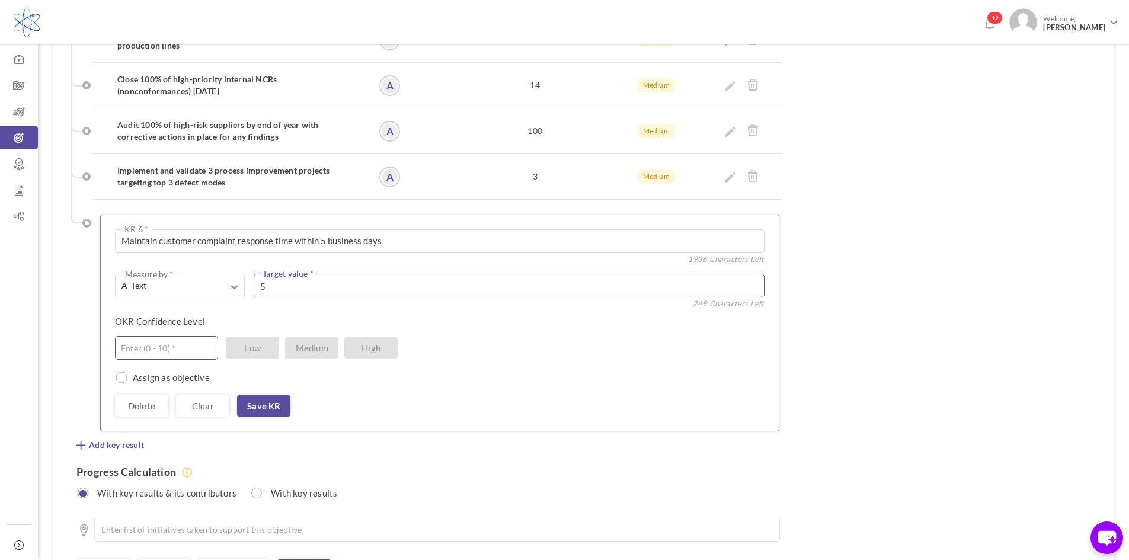
type textarea "5"
click at [164, 336] on input "text" at bounding box center [166, 348] width 103 height 24
type input "6"
click at [270, 395] on link "Save KR" at bounding box center [263, 405] width 53 height 21
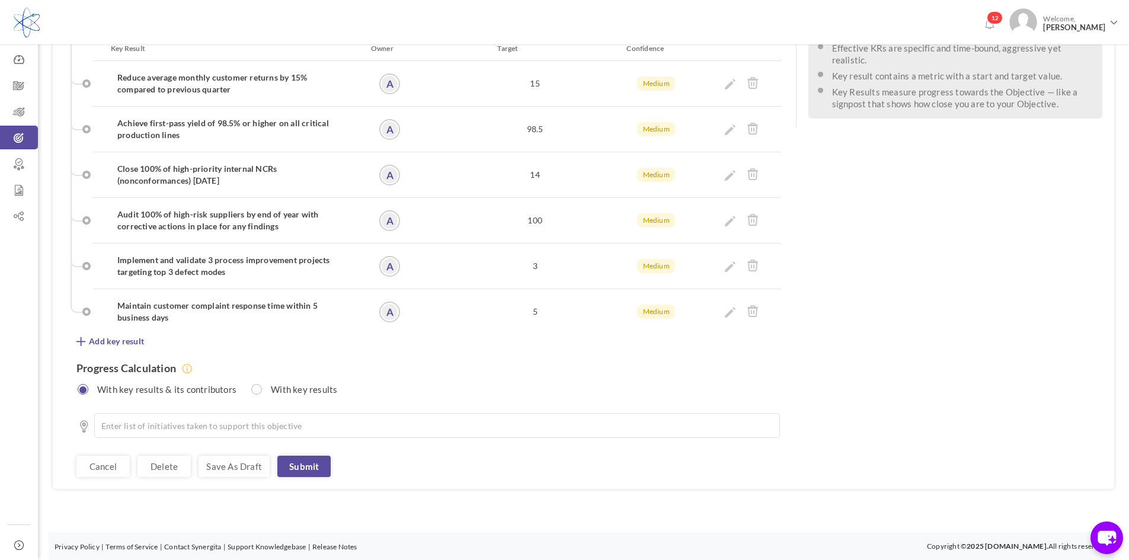
scroll to position [319, 0]
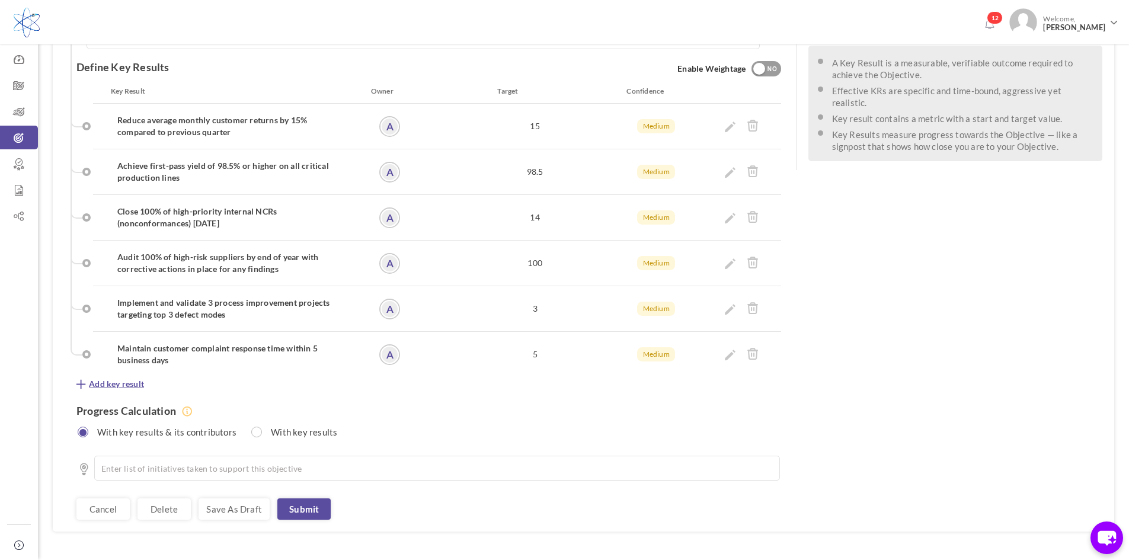
click at [135, 378] on span "Add key result" at bounding box center [116, 384] width 55 height 12
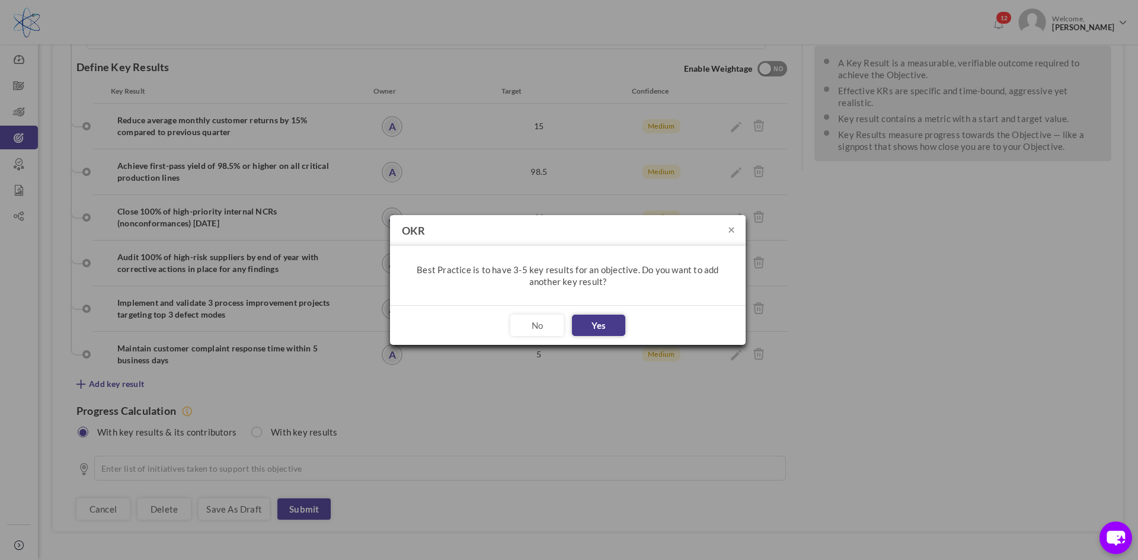
drag, startPoint x: 598, startPoint y: 327, endPoint x: 636, endPoint y: 320, distance: 38.5
click at [600, 325] on button "Yes" at bounding box center [598, 325] width 53 height 21
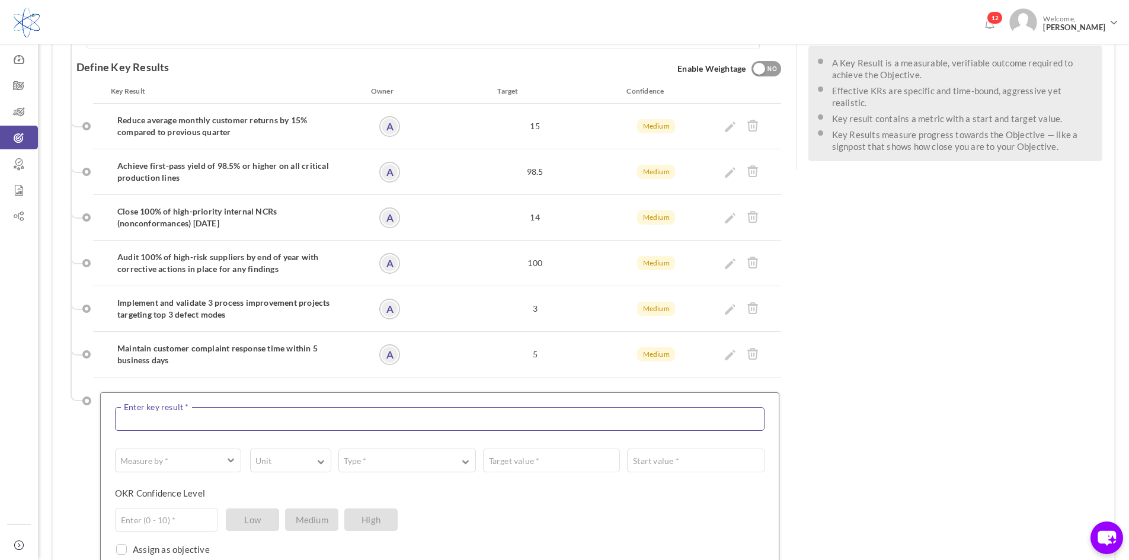
click at [413, 407] on textarea at bounding box center [440, 419] width 650 height 24
paste textarea "Track and report weekly DPPM by part number across top 10 revenue-driving SKUs"
type textarea "Track and report weekly DPPM by part number across top 10 revenue-driving SKUs"
click at [231, 452] on button "Measure by *" at bounding box center [178, 464] width 126 height 24
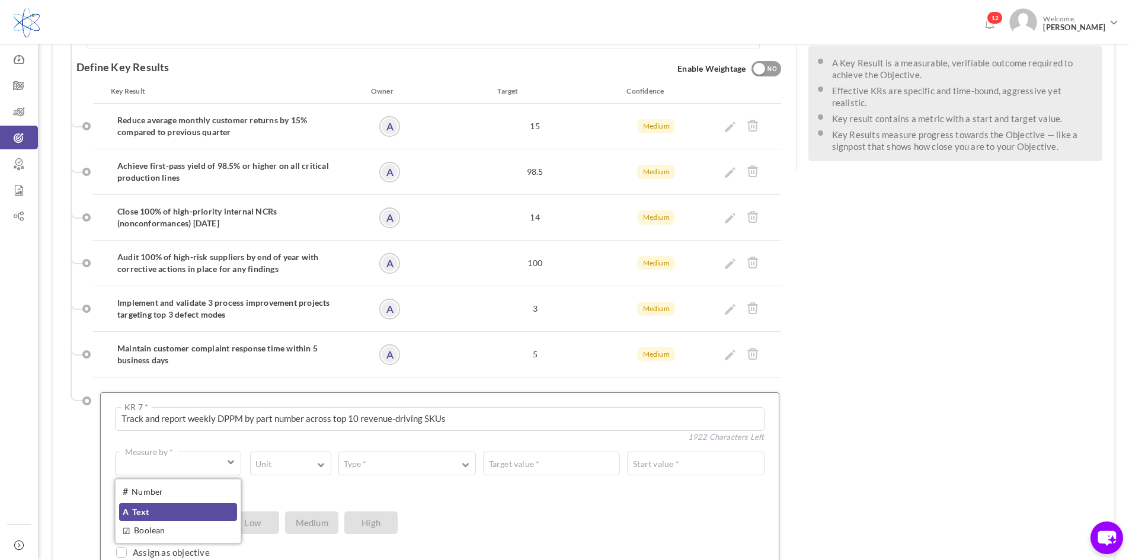
click at [200, 503] on link "A Text" at bounding box center [178, 512] width 118 height 18
click at [316, 452] on textarea at bounding box center [509, 464] width 511 height 24
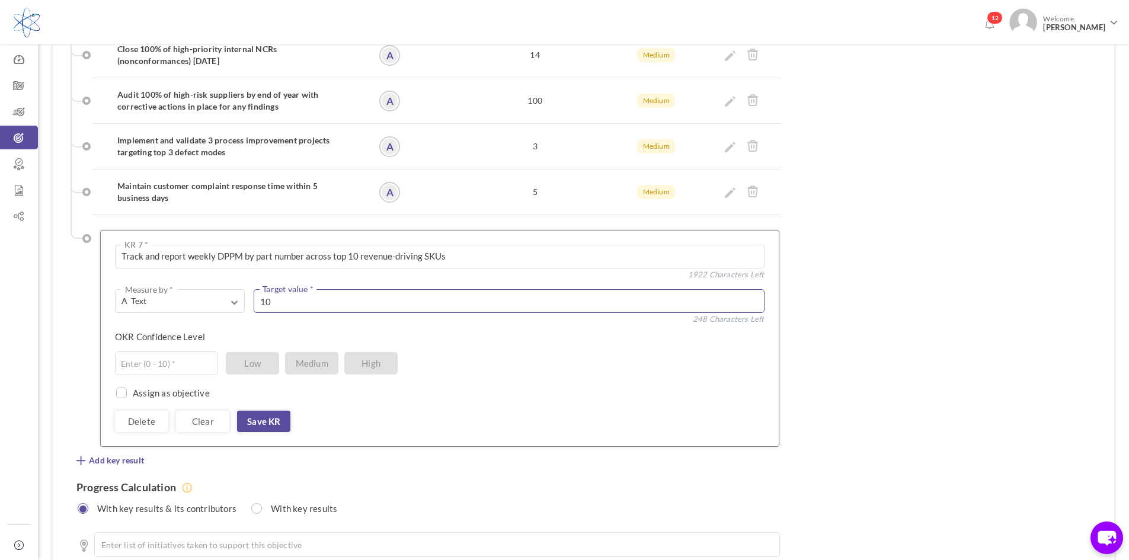
scroll to position [497, 0]
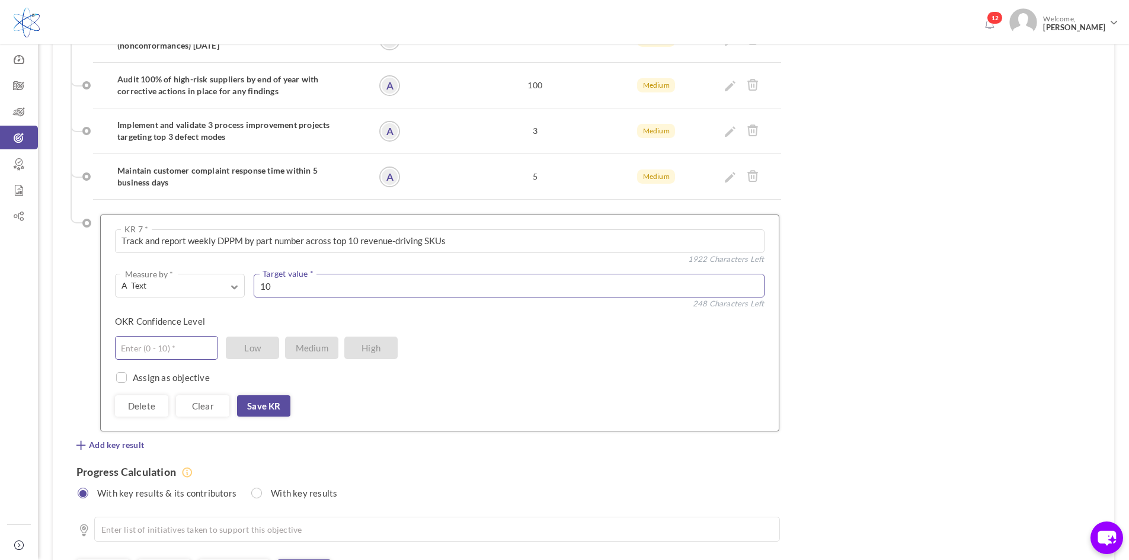
type textarea "10"
click at [174, 336] on input "text" at bounding box center [166, 348] width 103 height 24
type input "5"
click at [253, 395] on link "Save KR" at bounding box center [263, 405] width 53 height 21
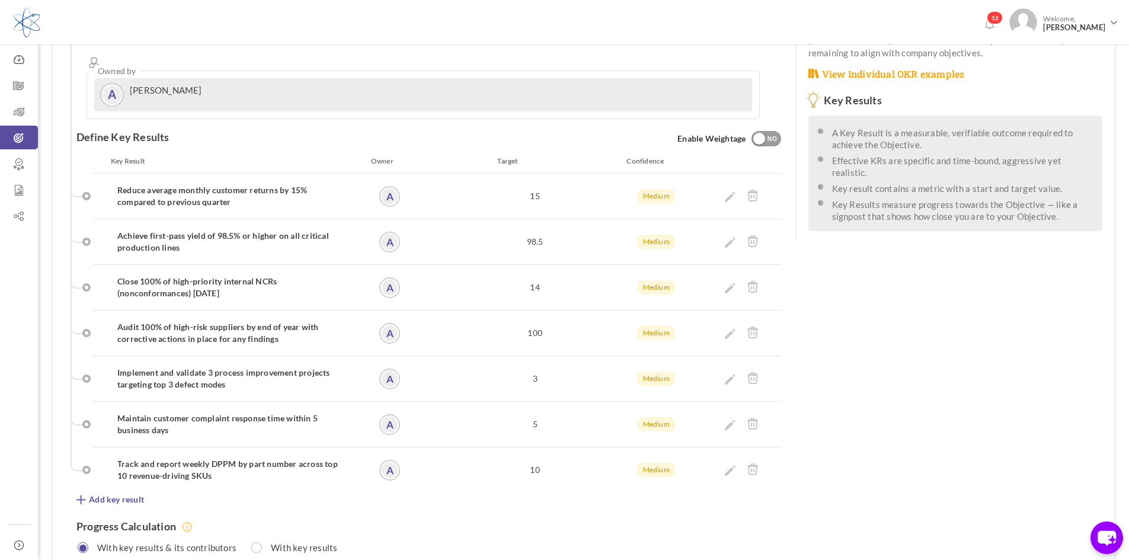
scroll to position [9, 0]
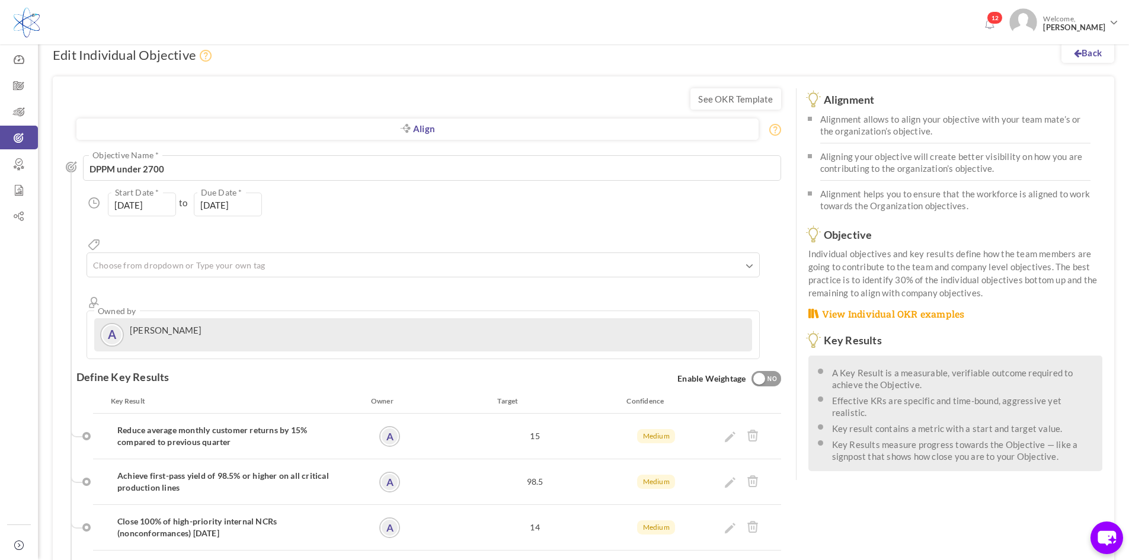
click at [446, 28] on div "12 Welcome, Angel Cuevas" at bounding box center [564, 20] width 1129 height 41
click at [1089, 54] on link "Back" at bounding box center [1088, 52] width 53 height 21
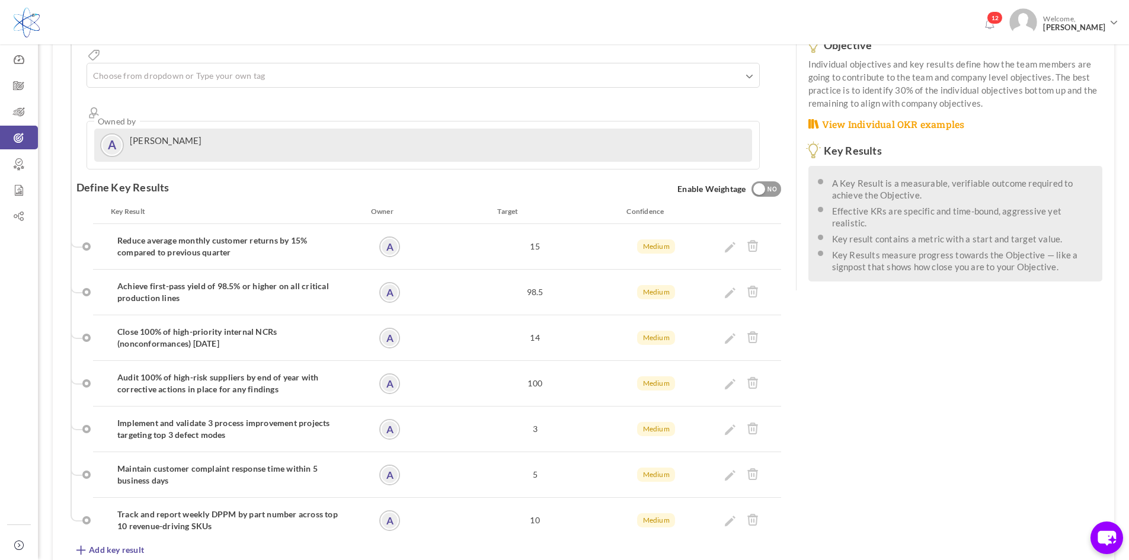
scroll to position [365, 0]
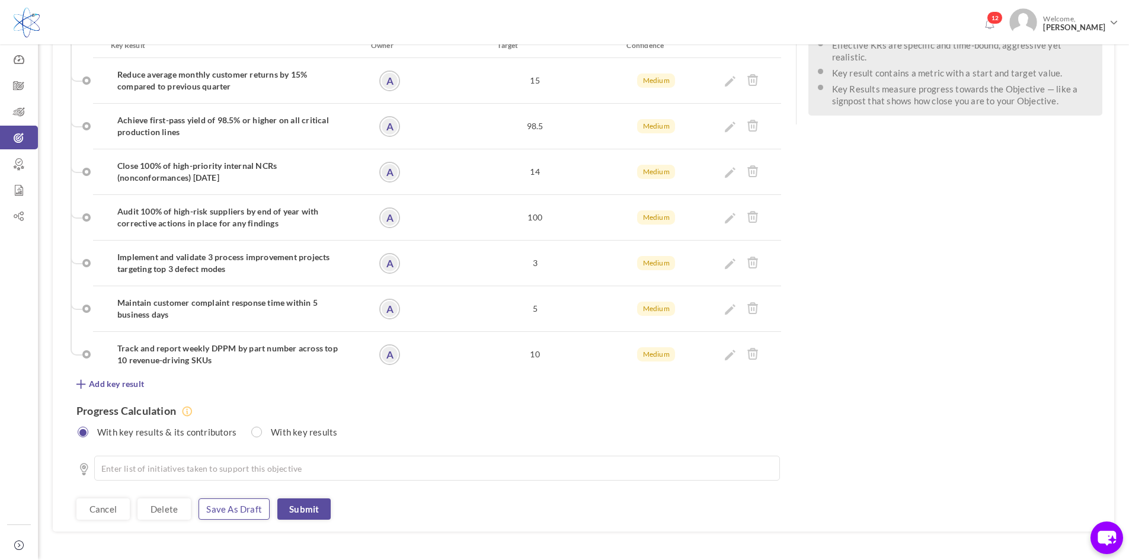
click at [210, 498] on link "Save as draft" at bounding box center [234, 508] width 71 height 21
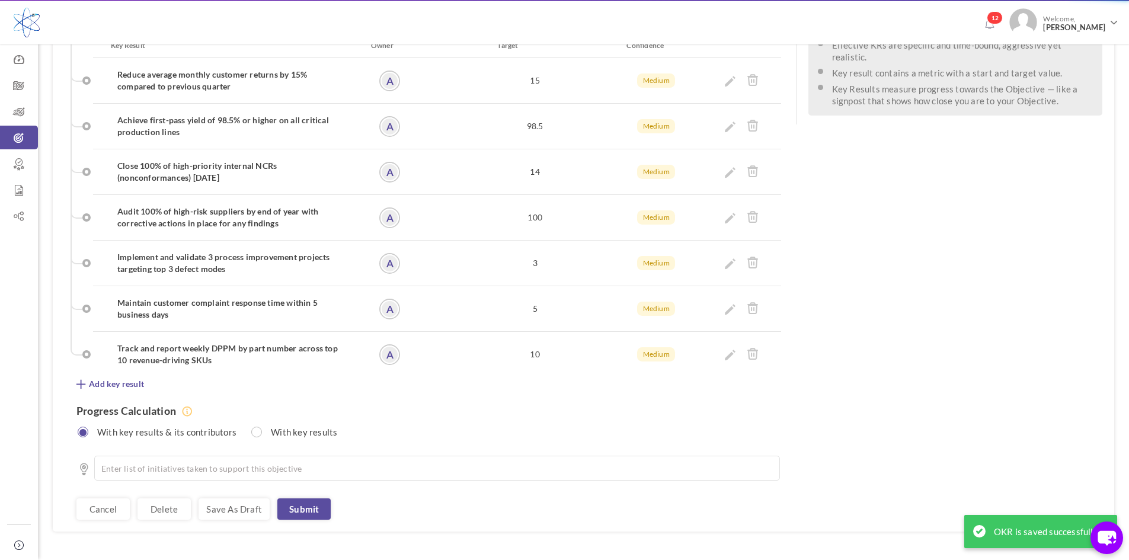
scroll to position [0, 0]
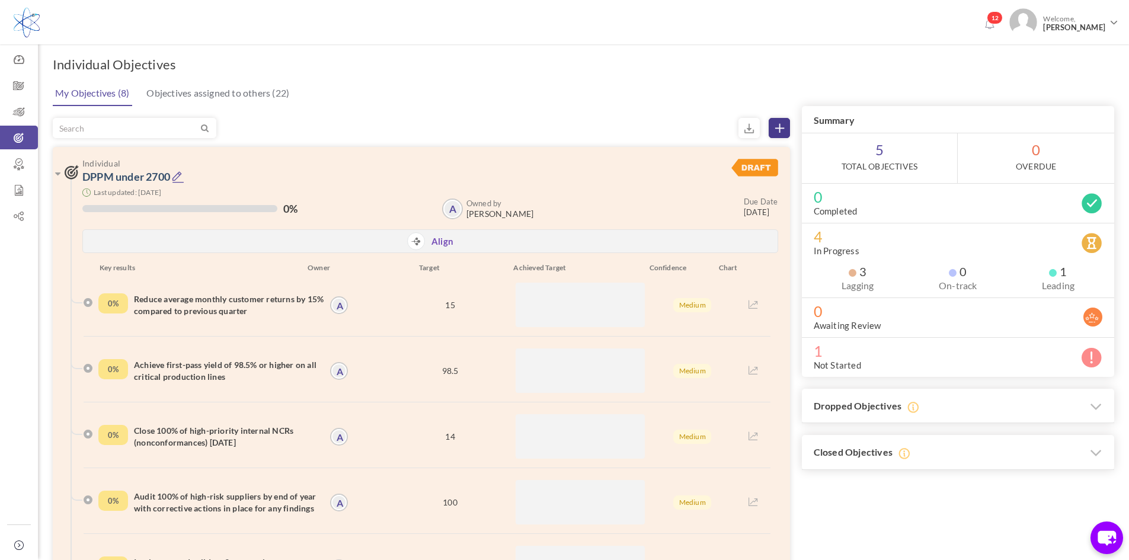
click at [787, 133] on link at bounding box center [779, 128] width 21 height 20
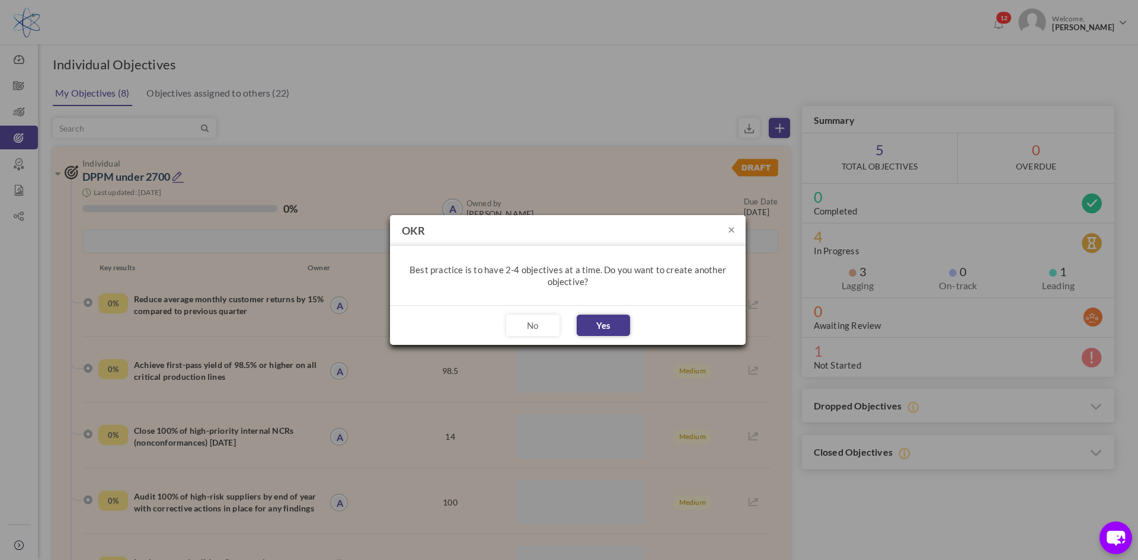
click at [602, 325] on button "Yes" at bounding box center [603, 325] width 53 height 21
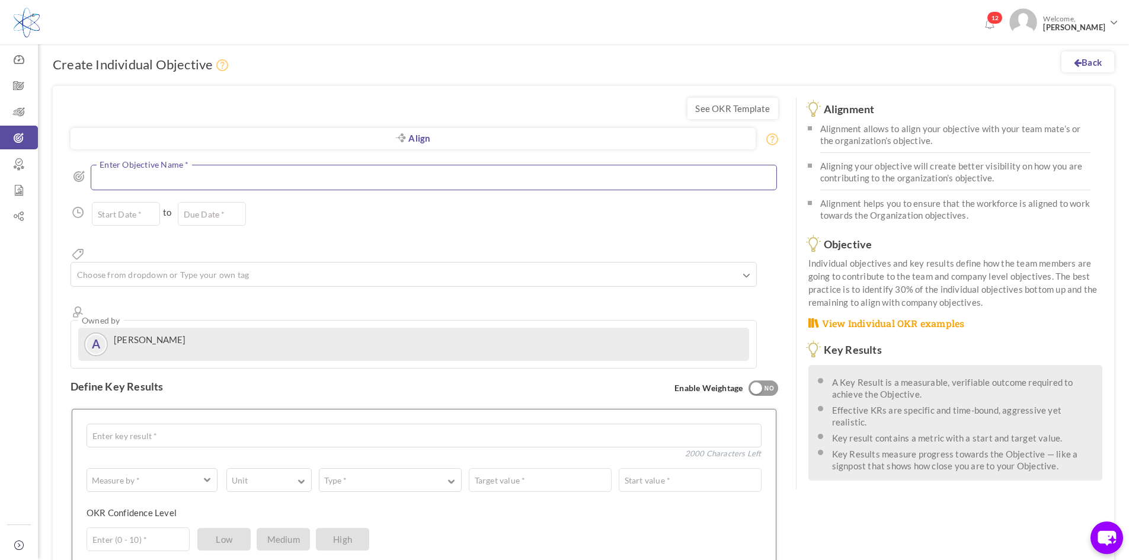
click at [289, 181] on textarea at bounding box center [434, 177] width 686 height 25
paste textarea "Reduce Cost of Poor Quality (COPQ) by 30% Without Compromising Delivery or Comp…"
type textarea "Reduce Cost of Poor Quality (COPQ) by 30% Without Compromising Delivery or Comp…"
click at [133, 220] on input "text" at bounding box center [126, 217] width 68 height 24
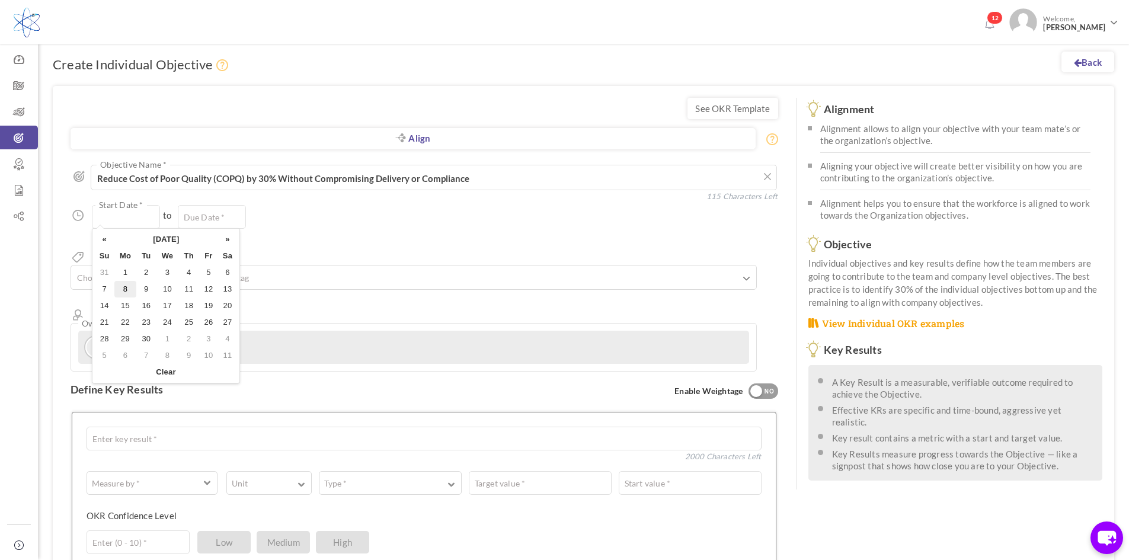
click at [129, 289] on td "8" at bounding box center [125, 289] width 23 height 17
type input "08-Sep-2025"
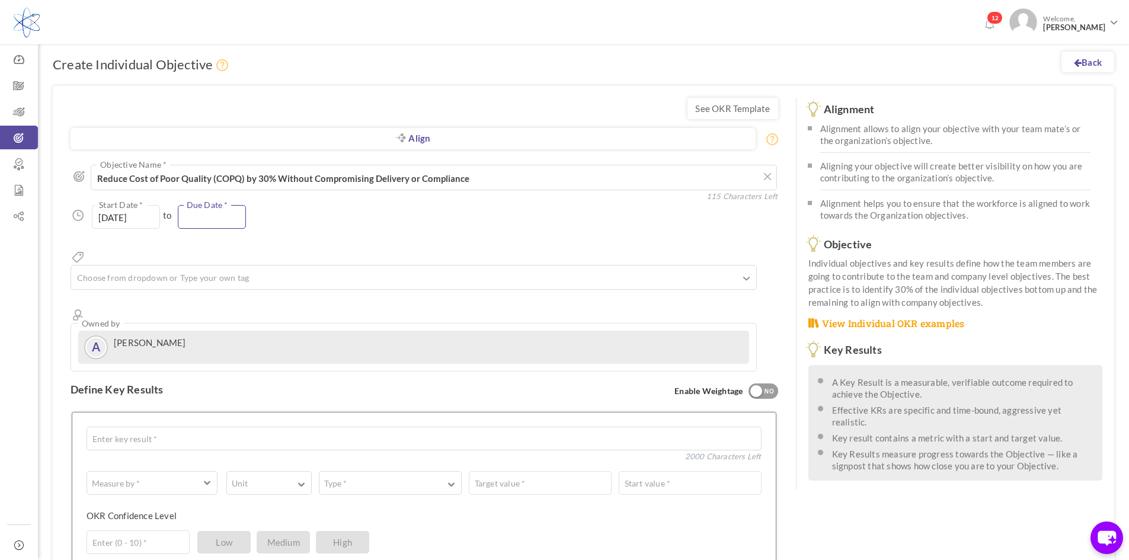
click at [213, 208] on input "text" at bounding box center [212, 217] width 68 height 24
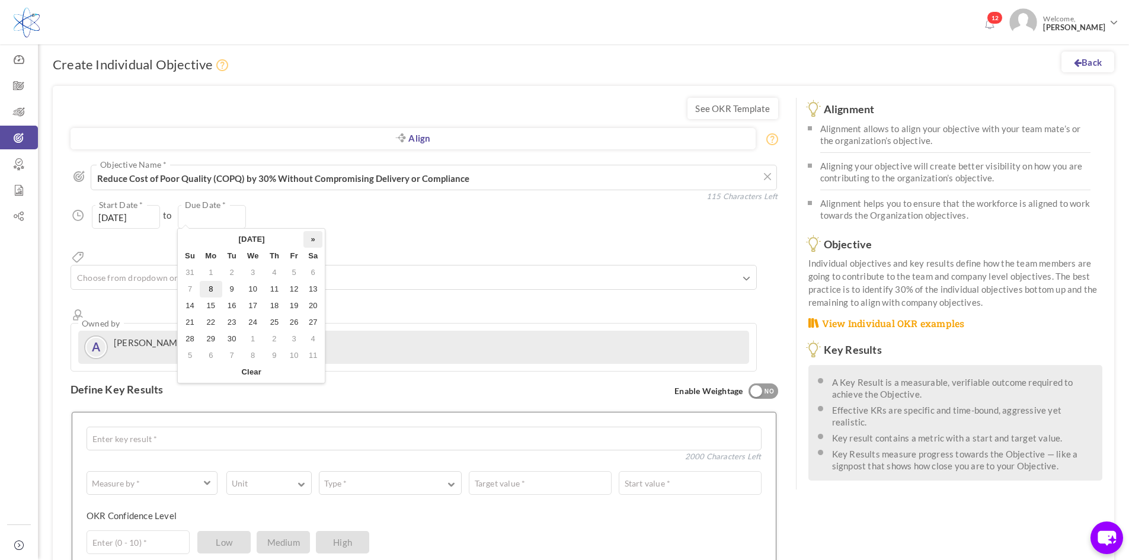
click at [311, 241] on th "»" at bounding box center [312, 239] width 19 height 17
click at [315, 245] on th "»" at bounding box center [312, 239] width 19 height 17
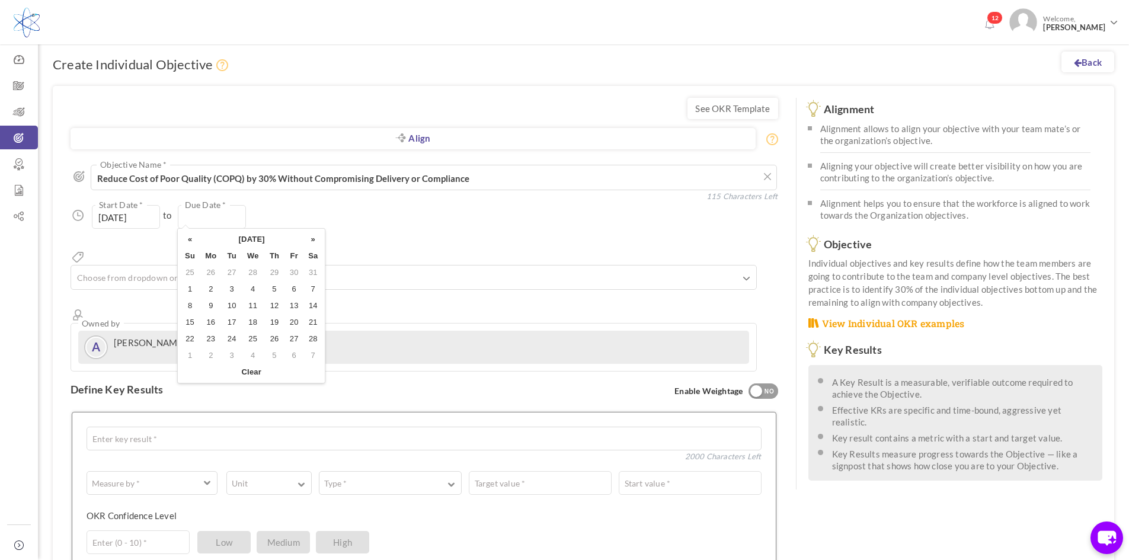
click at [315, 245] on th "»" at bounding box center [312, 239] width 19 height 17
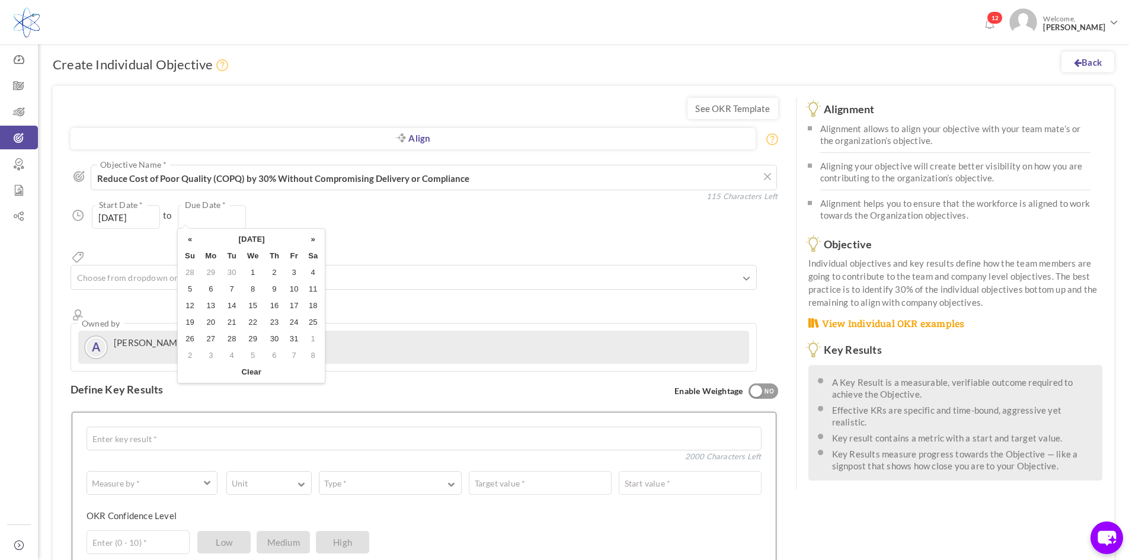
click at [315, 245] on th "»" at bounding box center [312, 239] width 19 height 17
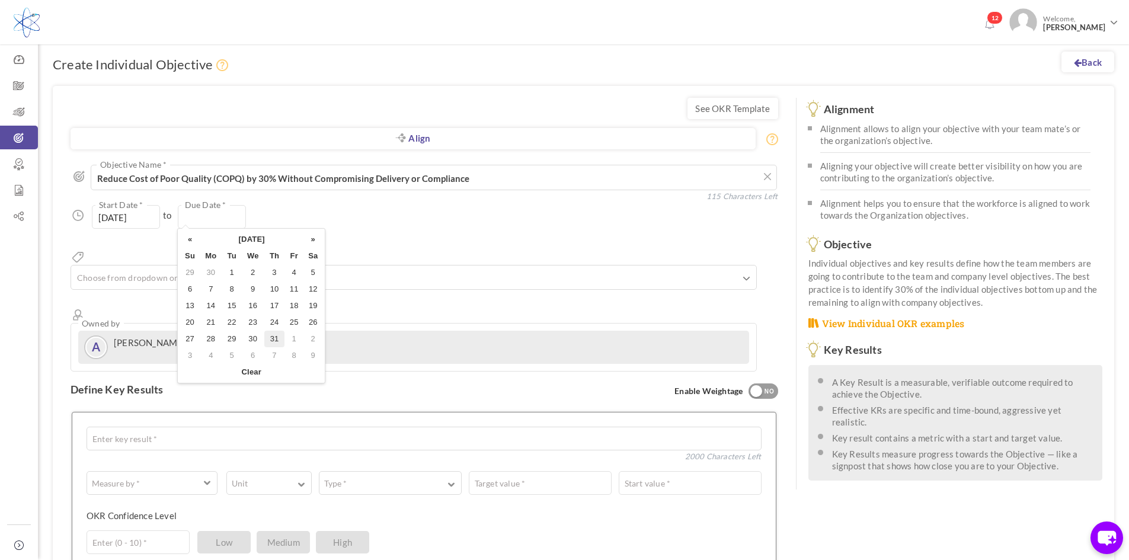
click at [276, 339] on td "31" at bounding box center [274, 339] width 20 height 17
type input "[DATE]"
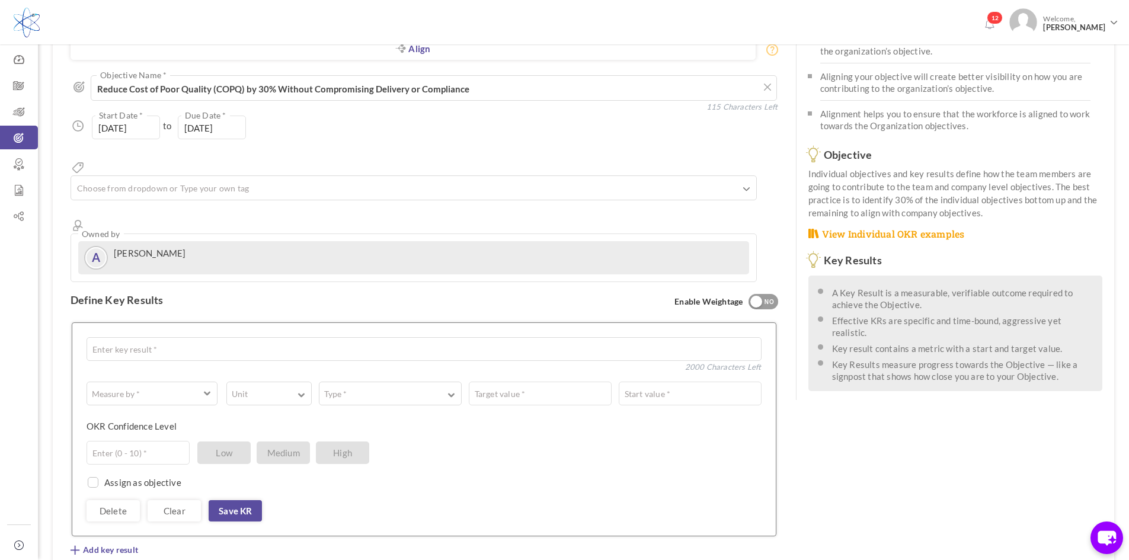
scroll to position [119, 0]
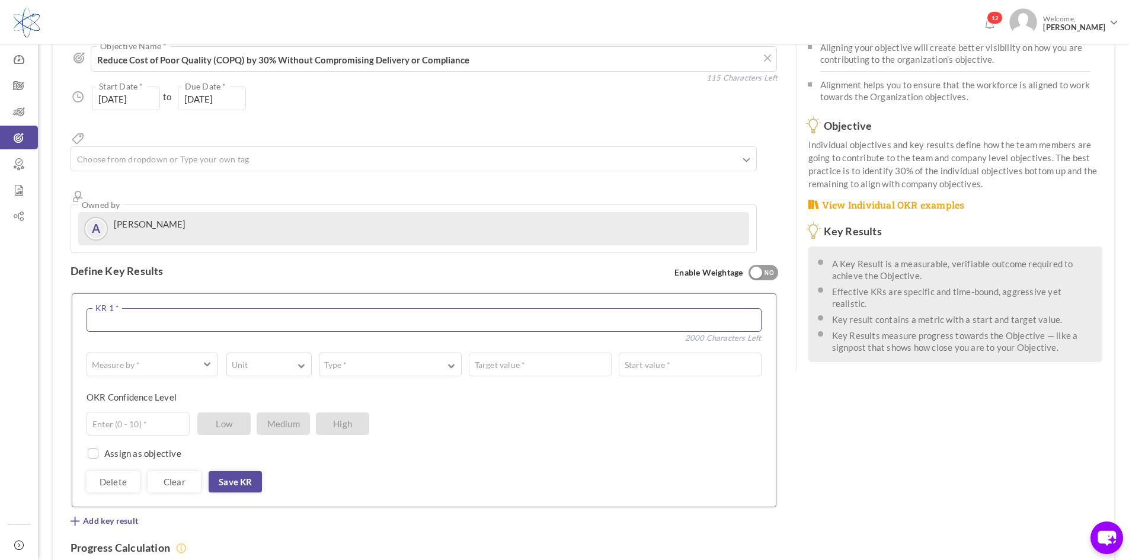
click at [348, 308] on textarea at bounding box center [424, 320] width 675 height 24
click at [377, 308] on textarea at bounding box center [424, 320] width 675 height 24
paste textarea "Reduce Cost of Poor Quality (COPQ) by 30% Without Compromising Delivery or Comp…"
click at [252, 308] on textarea "Reduce Cost of Poor Quality (COPQ) by 30% Without Compromising Delivery or Comp…" at bounding box center [424, 320] width 675 height 24
drag, startPoint x: 541, startPoint y: 271, endPoint x: -98, endPoint y: 290, distance: 639.2
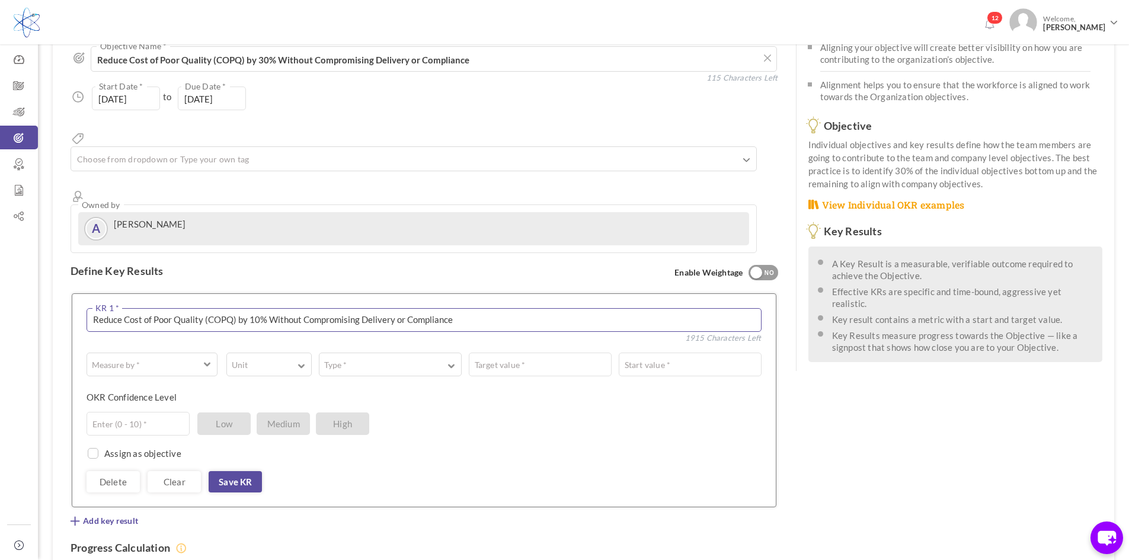
click at [0, 290] on html "Trial Extended! Subscribe to continue using all the features. 12 Welcome, Angel…" at bounding box center [564, 161] width 1129 height 560
paste textarea "Establish Real-Time COPQ Tracking Dashboard"
type textarea "Establish Real-Time COPQ Tracking Dashboard"
click at [190, 353] on button "Measure by *" at bounding box center [152, 365] width 131 height 24
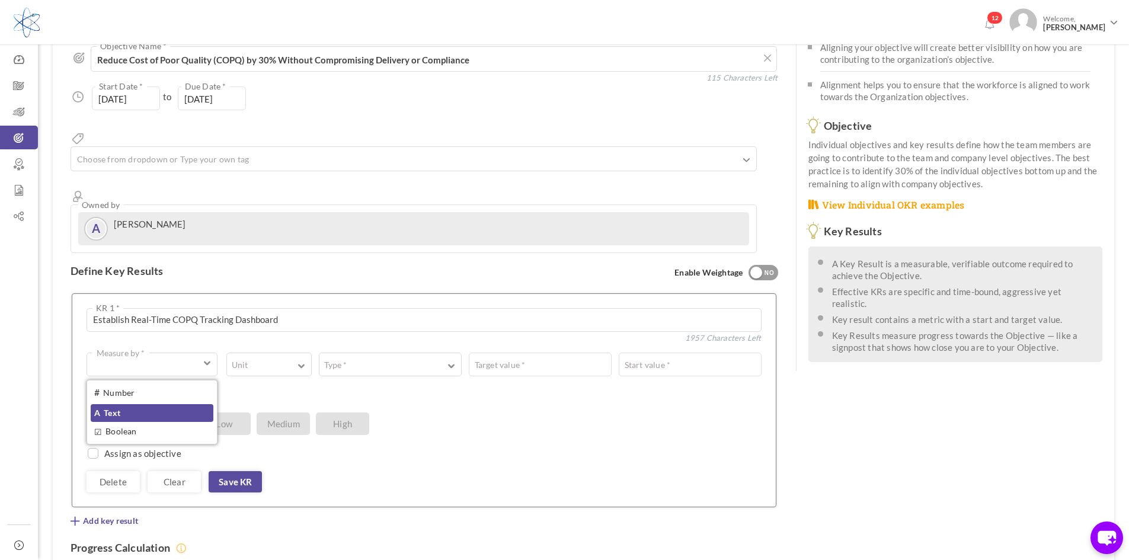
click at [168, 404] on link "A Text" at bounding box center [152, 413] width 123 height 18
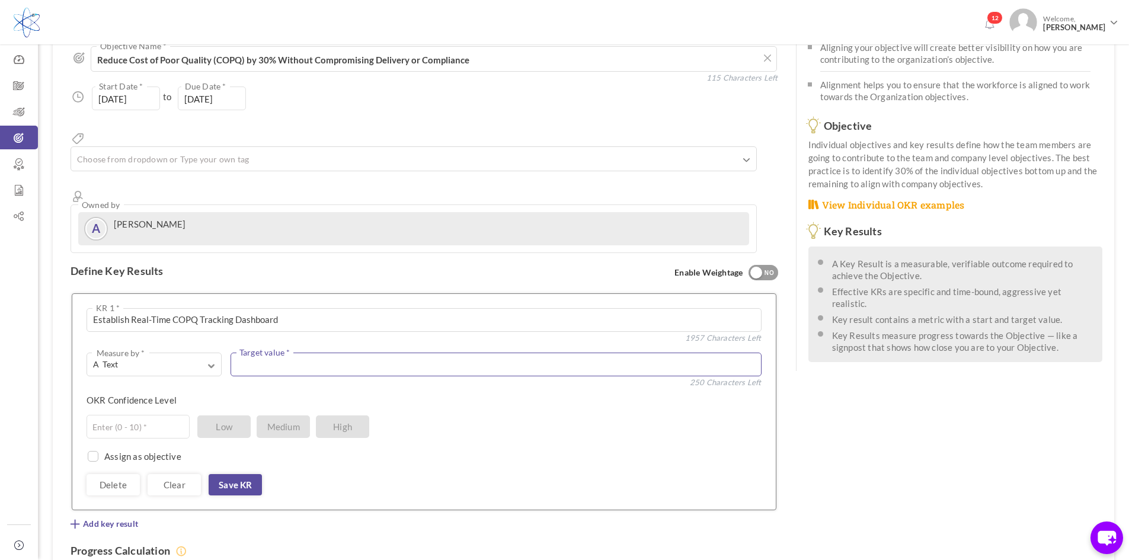
click at [302, 353] on textarea at bounding box center [496, 365] width 531 height 24
type textarea "100"
click at [174, 415] on input "text" at bounding box center [138, 427] width 103 height 24
type input "5"
click at [236, 474] on link "Save KR" at bounding box center [235, 484] width 53 height 21
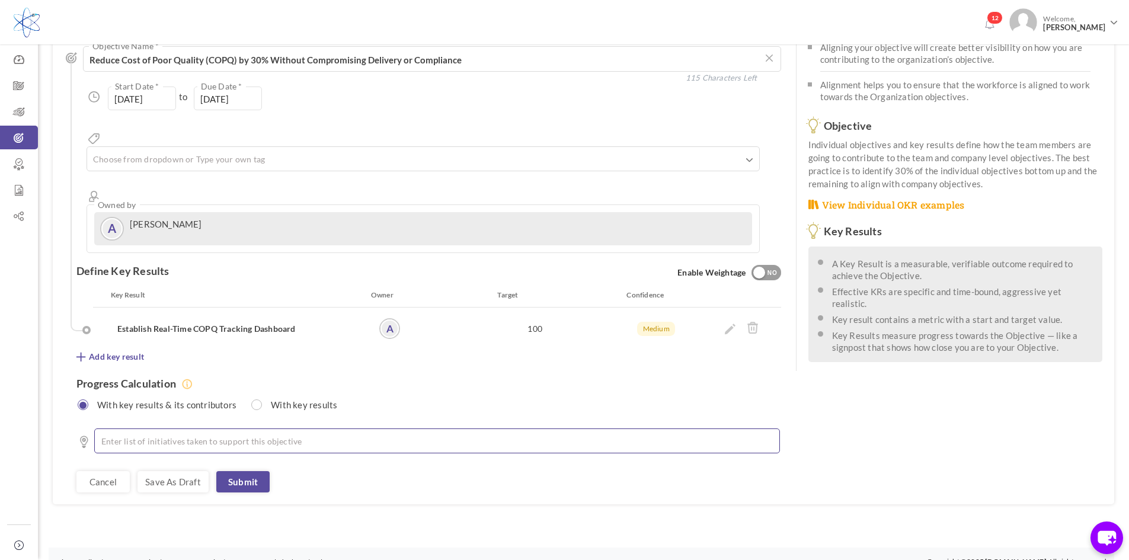
scroll to position [91, 0]
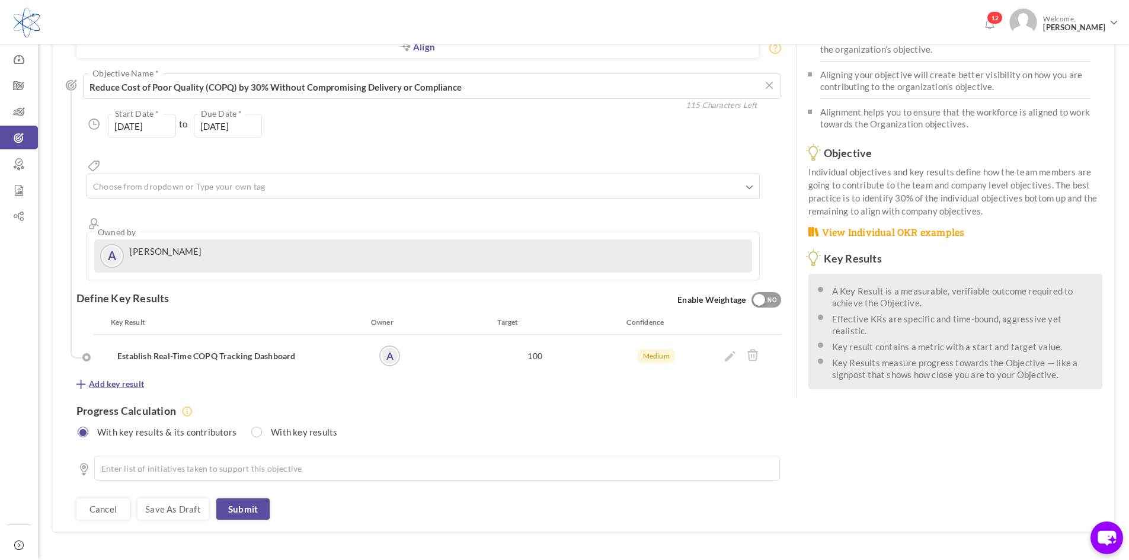
click at [130, 390] on div "Progress Calculation With key results & its contributors With key results" at bounding box center [428, 417] width 705 height 54
click at [133, 378] on span "Add key result" at bounding box center [116, 384] width 55 height 12
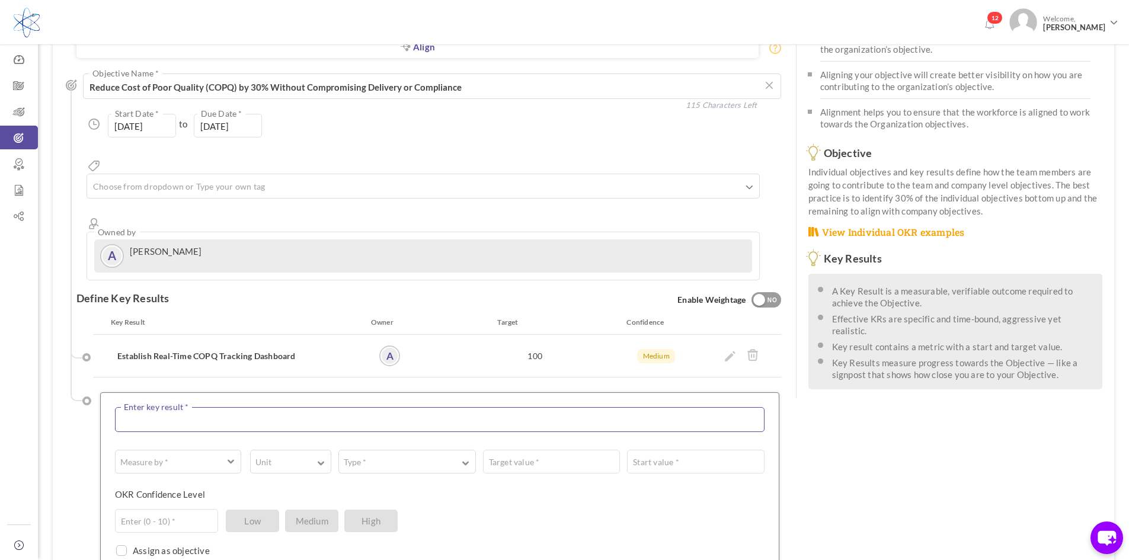
click at [209, 407] on textarea at bounding box center [440, 419] width 650 height 25
paste textarea "Conduct Monthly Cross-Functional COPQ Review"
type textarea "Conduct Monthly Cross-Functional COPQ Review"
click at [229, 459] on span "button" at bounding box center [231, 463] width 7 height 9
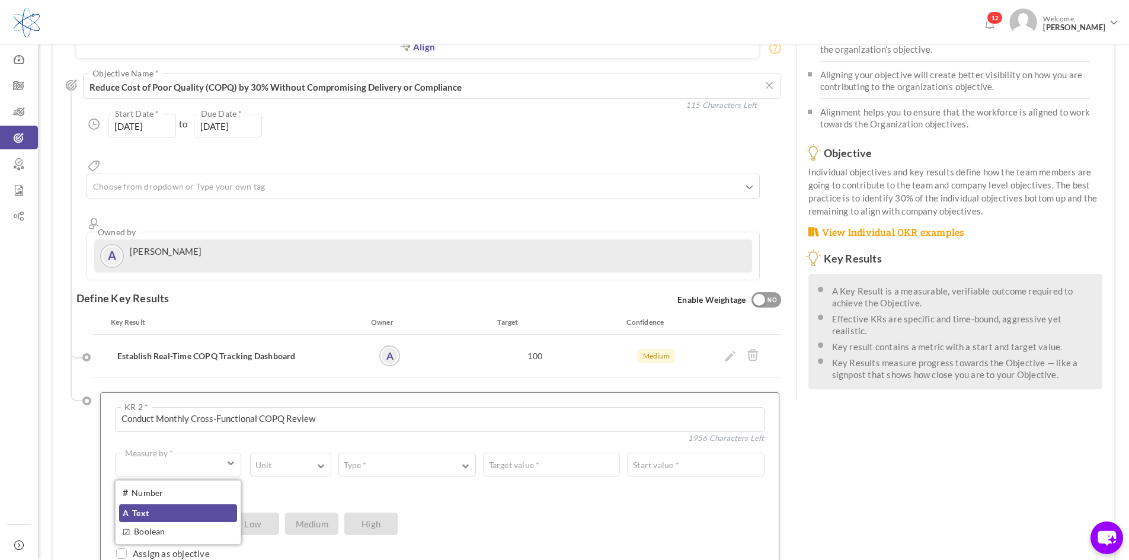
click at [196, 504] on link "A Text" at bounding box center [178, 513] width 118 height 18
click at [293, 453] on textarea at bounding box center [509, 465] width 511 height 24
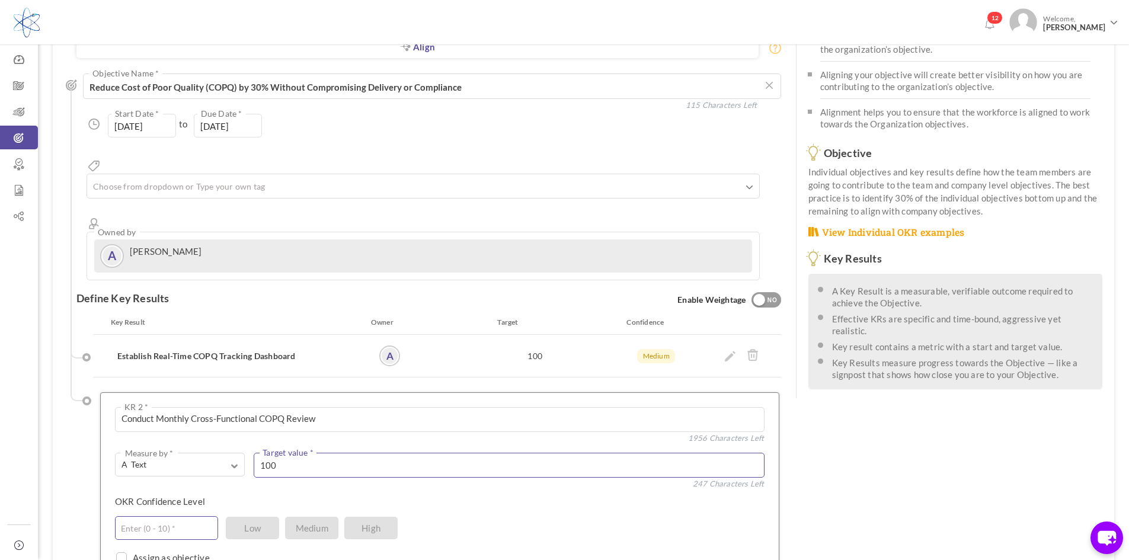
type textarea "100"
click at [170, 516] on input "text" at bounding box center [166, 528] width 103 height 24
type input "5"
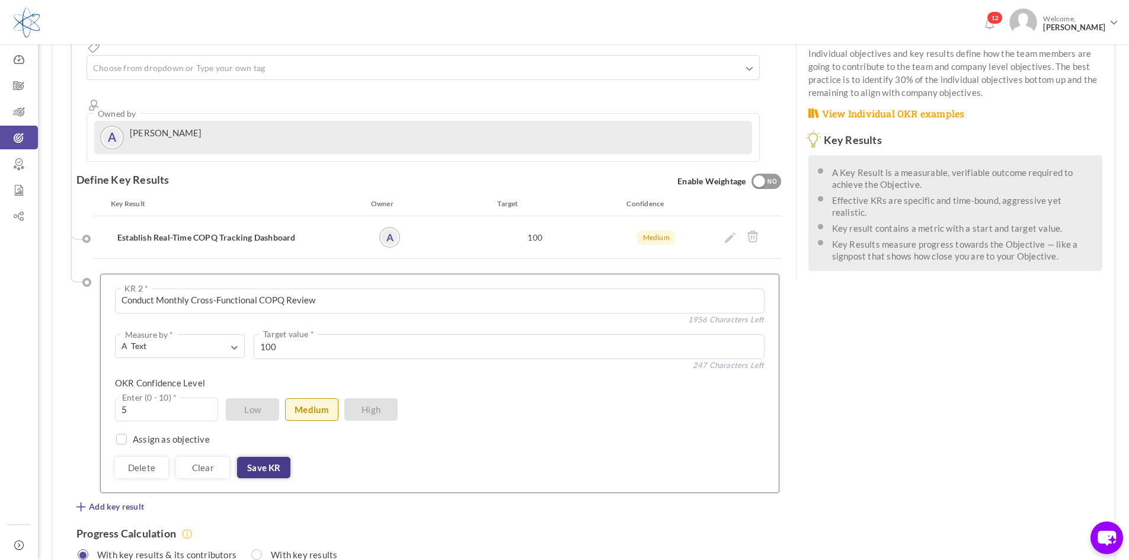
click at [270, 457] on link "Save KR" at bounding box center [263, 467] width 53 height 21
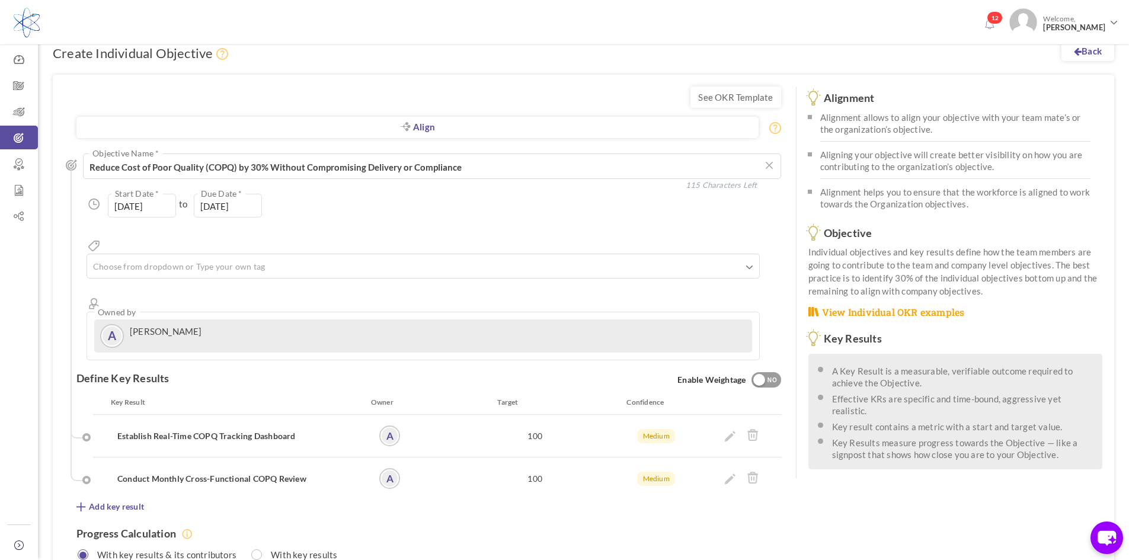
scroll to position [0, 0]
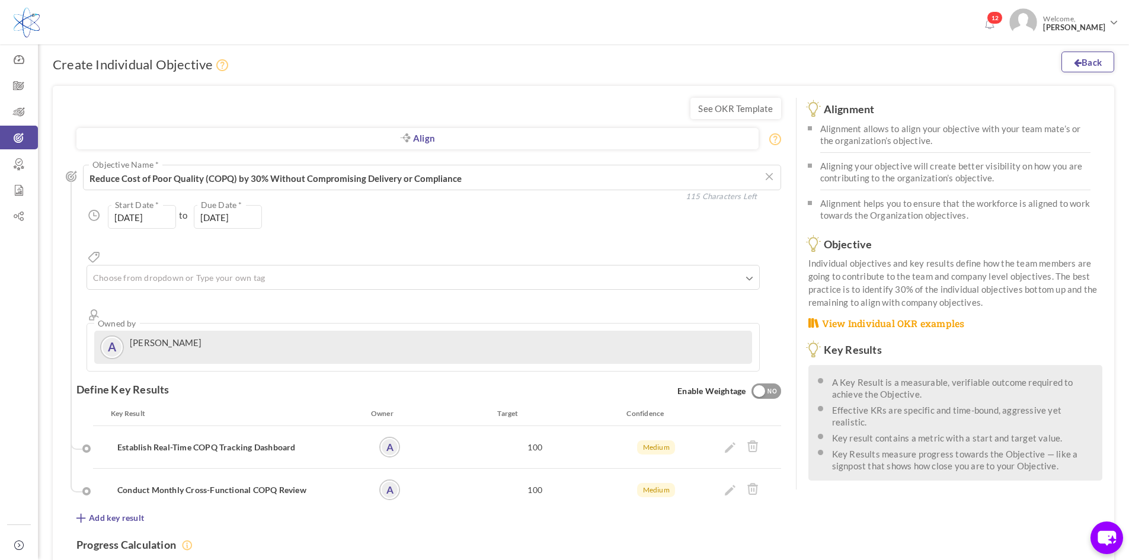
click at [1074, 66] on icon at bounding box center [1078, 62] width 8 height 9
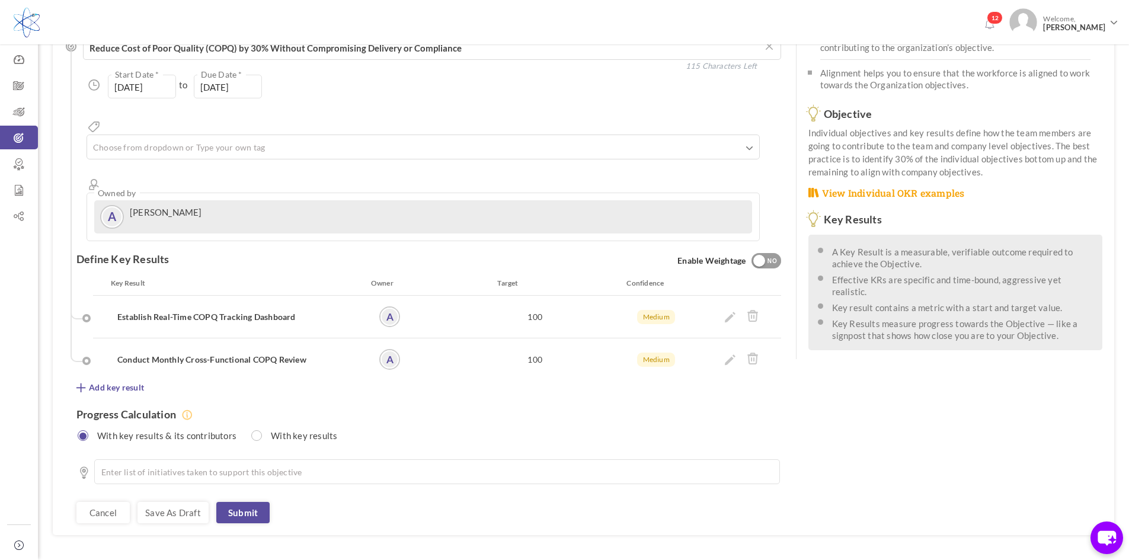
scroll to position [134, 0]
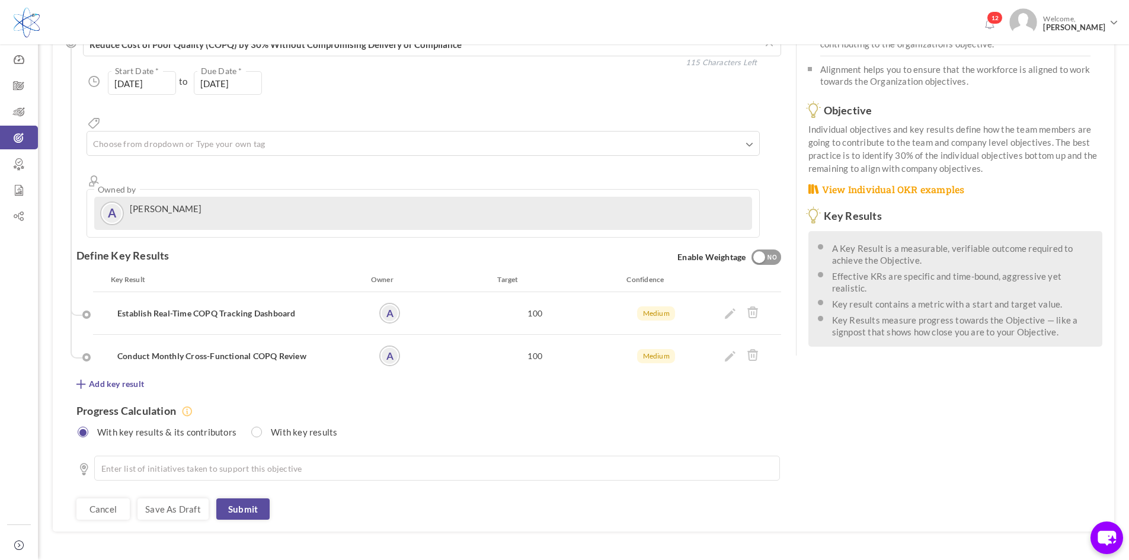
click at [155, 485] on div "See OKR Template Align Align Objective All Company Team Individual Choose Objec…" at bounding box center [424, 242] width 743 height 580
click at [164, 498] on link "Save as draft" at bounding box center [173, 508] width 71 height 21
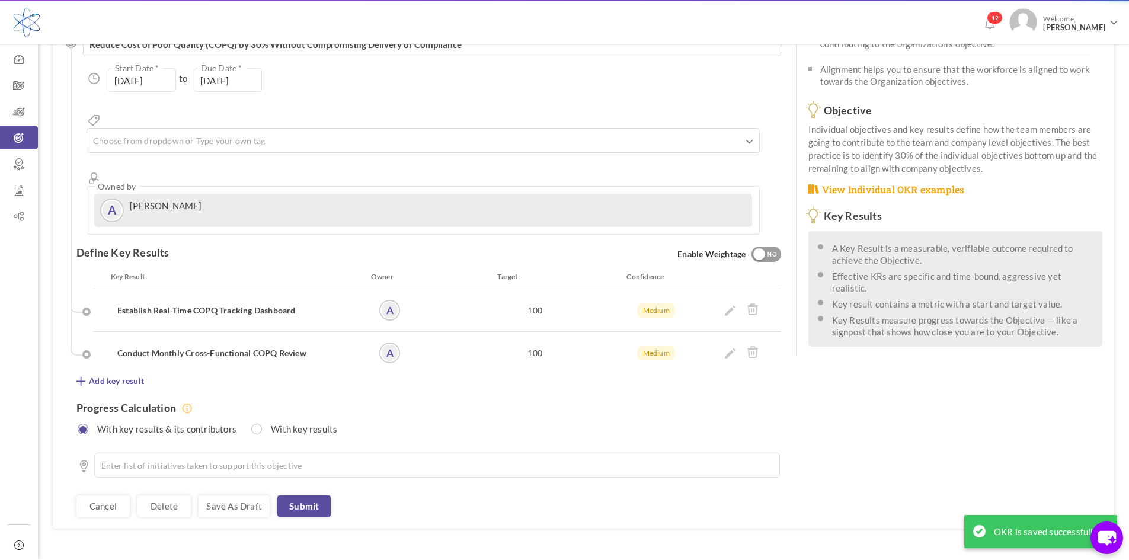
scroll to position [0, 0]
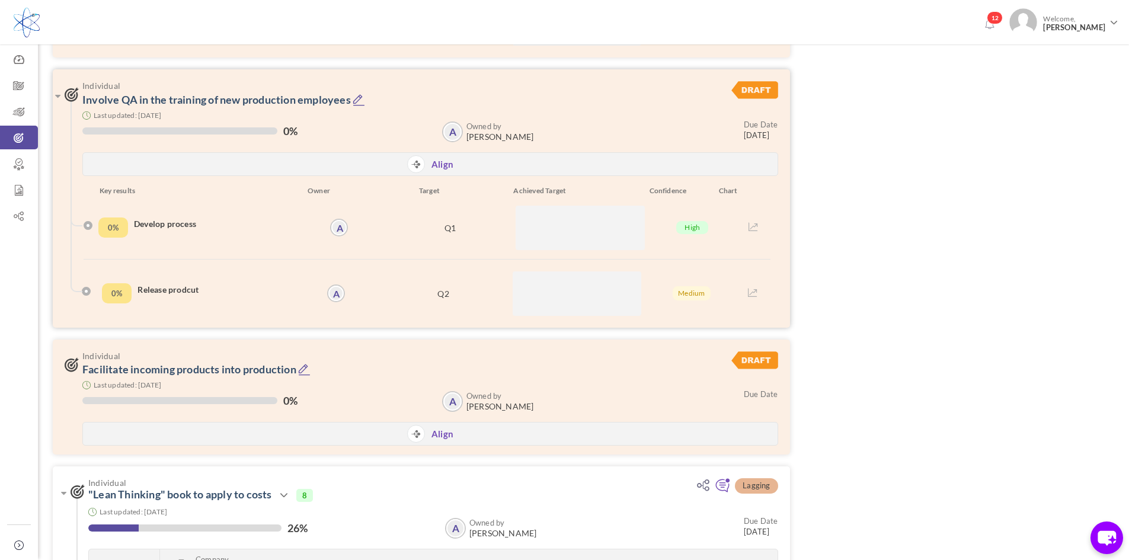
scroll to position [948, 0]
